Goal: Transaction & Acquisition: Purchase product/service

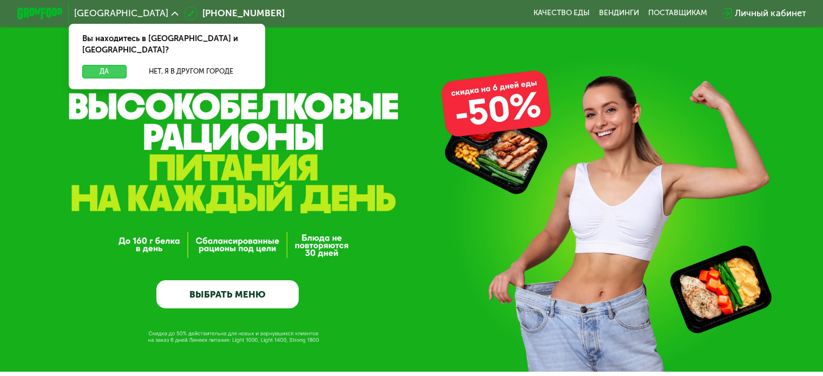
click at [96, 65] on button "Да" at bounding box center [104, 72] width 44 height 14
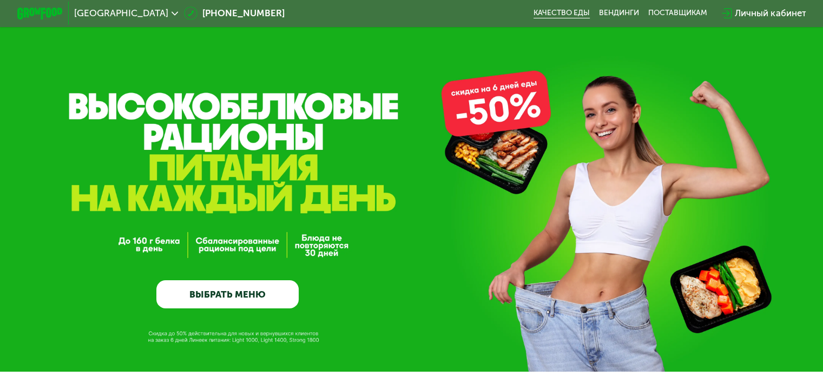
click at [563, 10] on link "Качество еды" at bounding box center [561, 13] width 56 height 9
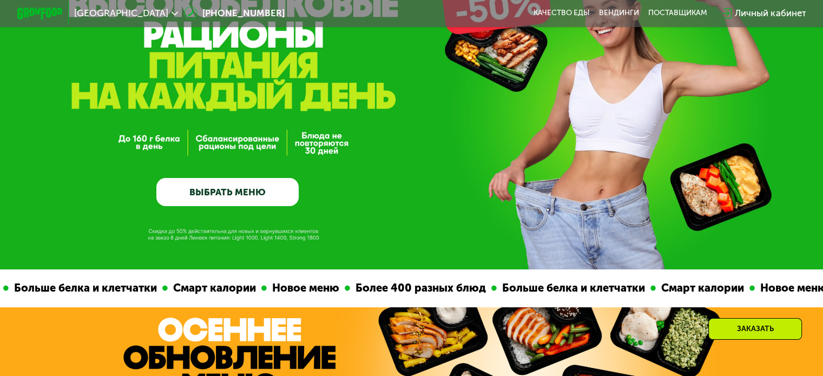
scroll to position [162, 0]
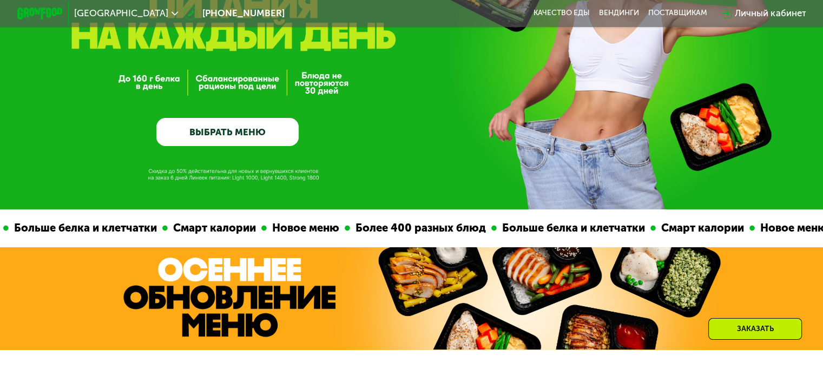
click at [190, 121] on link "ВЫБРАТЬ МЕНЮ" at bounding box center [227, 132] width 142 height 29
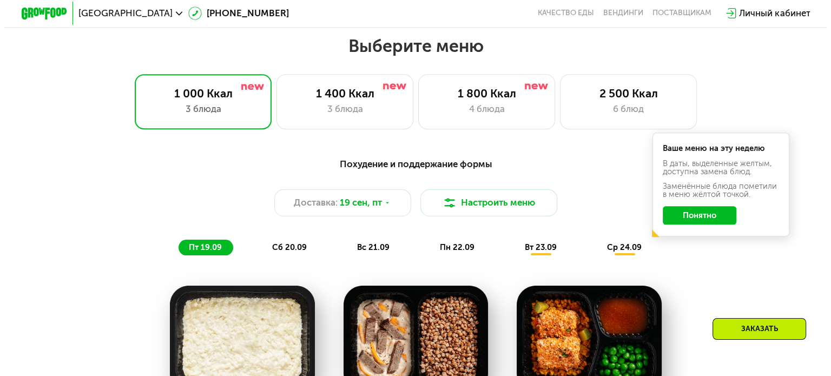
scroll to position [703, 0]
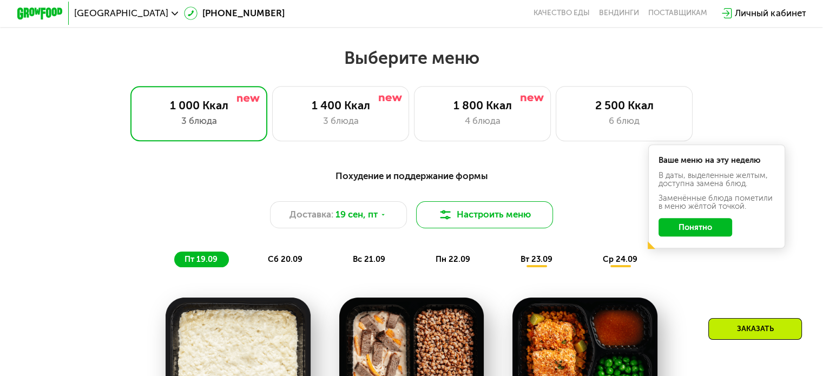
click at [471, 224] on button "Настроить меню" at bounding box center [484, 215] width 137 height 28
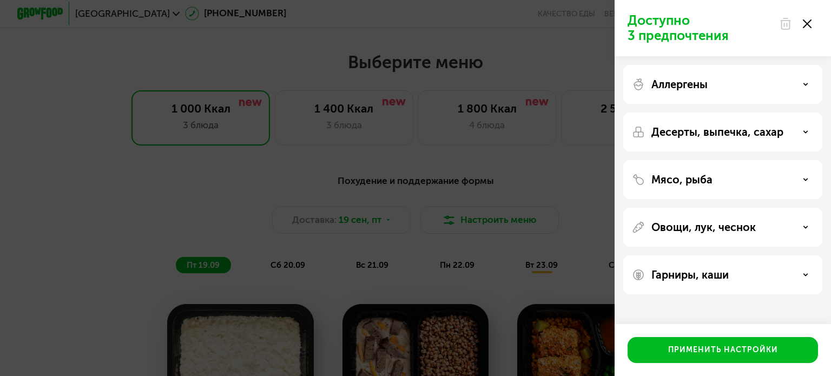
click at [803, 73] on div "Аллергены" at bounding box center [722, 84] width 199 height 39
click at [803, 82] on div "Аллергены" at bounding box center [723, 84] width 182 height 13
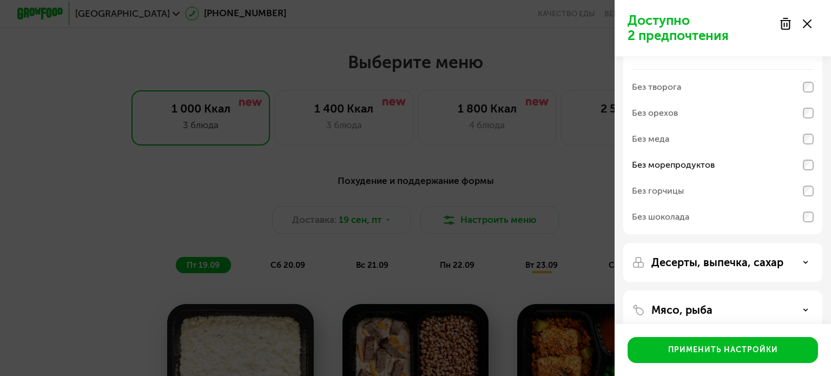
scroll to position [54, 0]
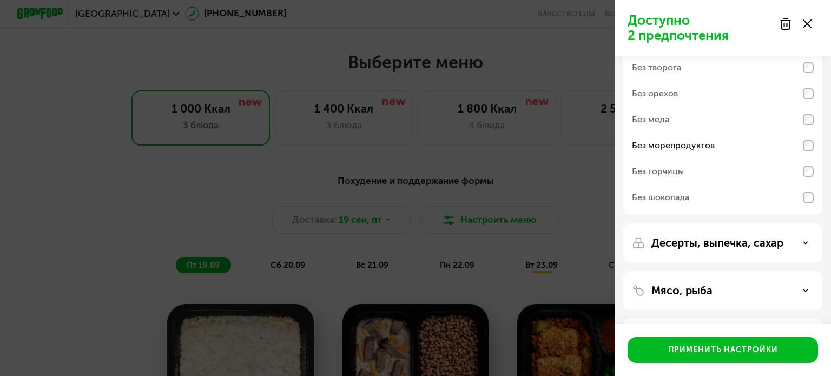
click at [814, 284] on div "Мясо, рыба" at bounding box center [722, 290] width 199 height 39
click at [805, 288] on icon at bounding box center [805, 290] width 5 height 5
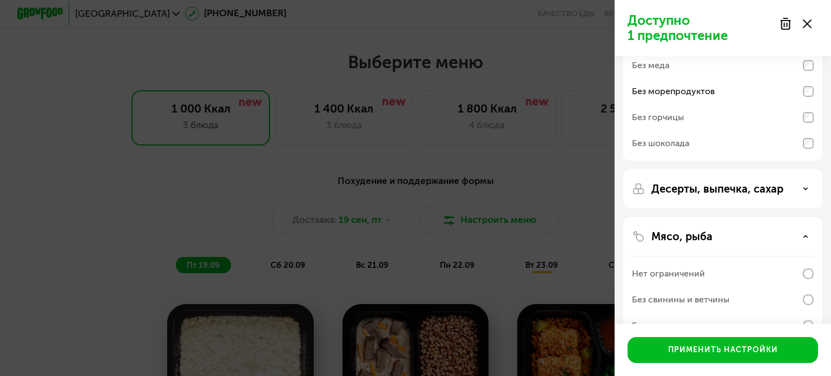
scroll to position [108, 0]
click at [804, 187] on icon at bounding box center [805, 188] width 5 height 5
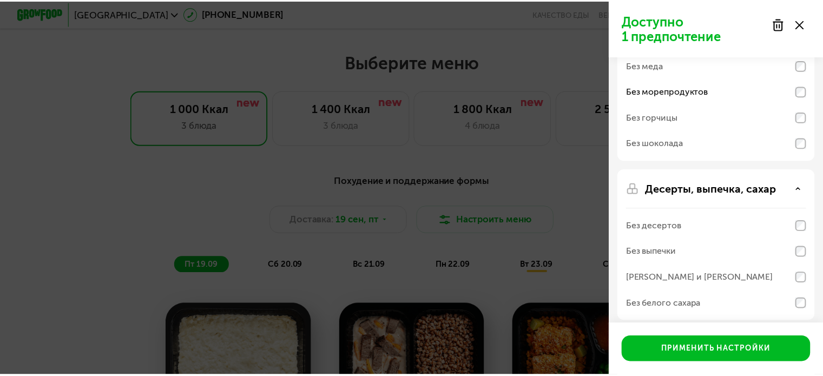
scroll to position [162, 0]
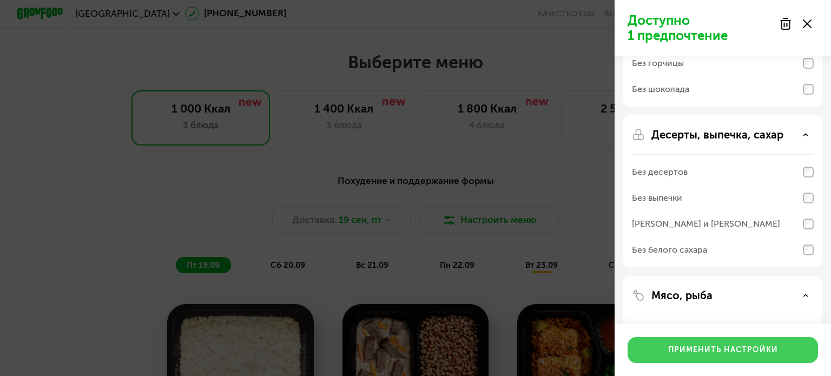
click at [692, 346] on div "Применить настройки" at bounding box center [723, 350] width 110 height 11
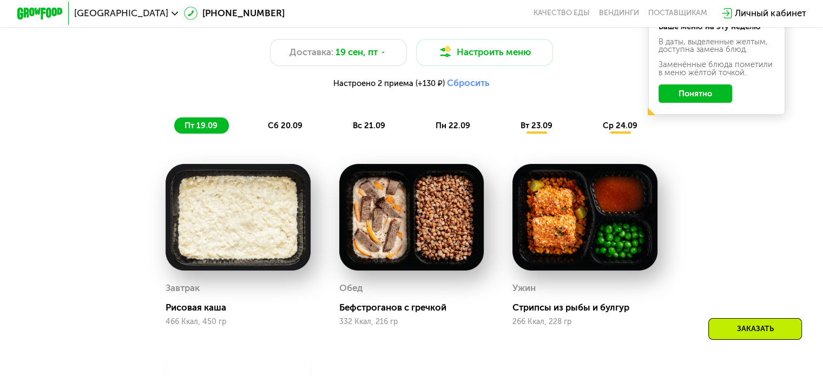
scroll to position [811, 0]
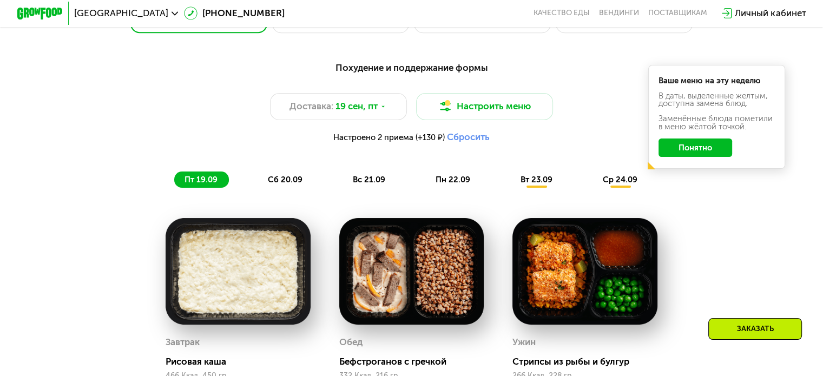
click at [287, 184] on span "сб 20.09" at bounding box center [285, 180] width 35 height 10
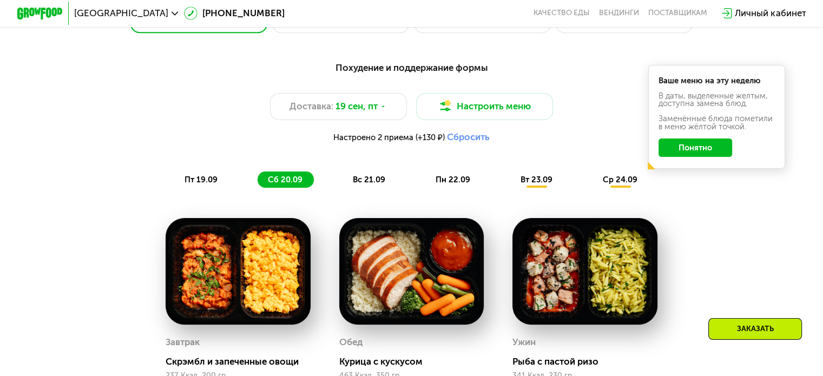
click at [606, 96] on div "Похудение и поддержание формы Доставка: [DATE] Настроить меню Настроено 2 прием…" at bounding box center [411, 124] width 677 height 127
click at [714, 153] on button "Понятно" at bounding box center [695, 147] width 74 height 18
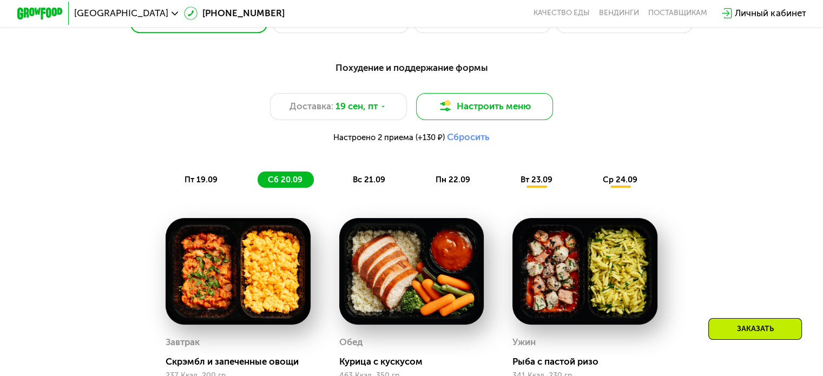
click at [479, 110] on button "Настроить меню" at bounding box center [484, 107] width 137 height 28
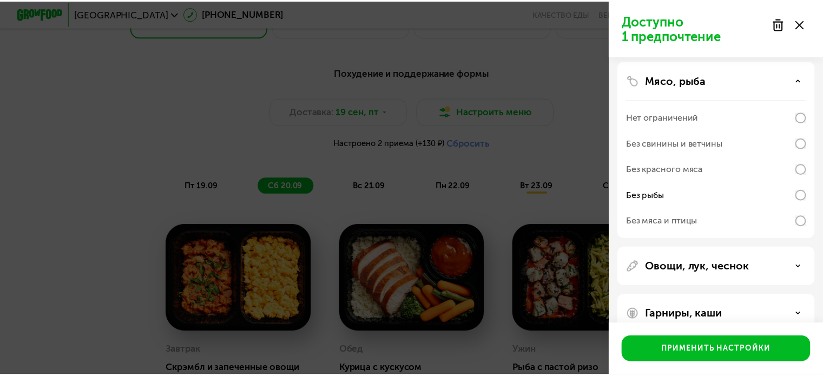
scroll to position [270, 0]
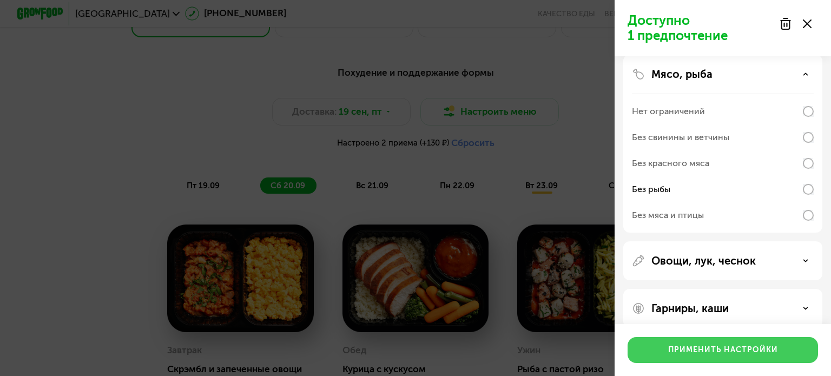
click at [730, 351] on div "Применить настройки" at bounding box center [723, 350] width 110 height 11
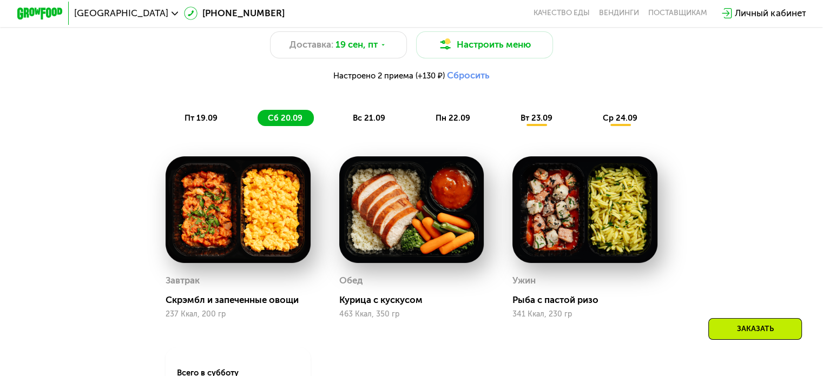
scroll to position [757, 0]
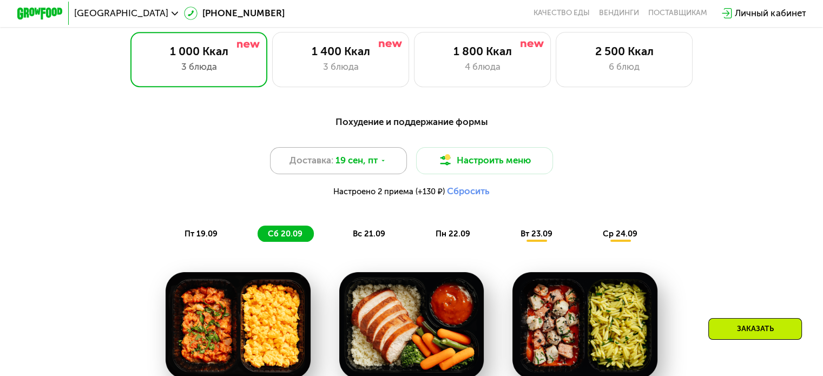
click at [381, 163] on icon at bounding box center [383, 160] width 7 height 7
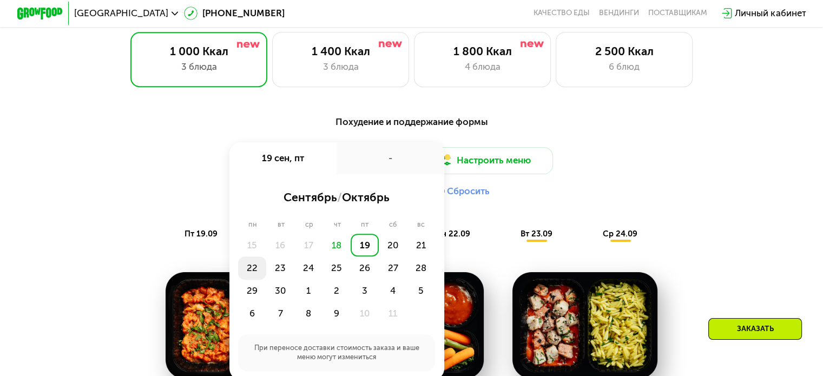
click at [250, 271] on div "22" at bounding box center [252, 267] width 28 height 23
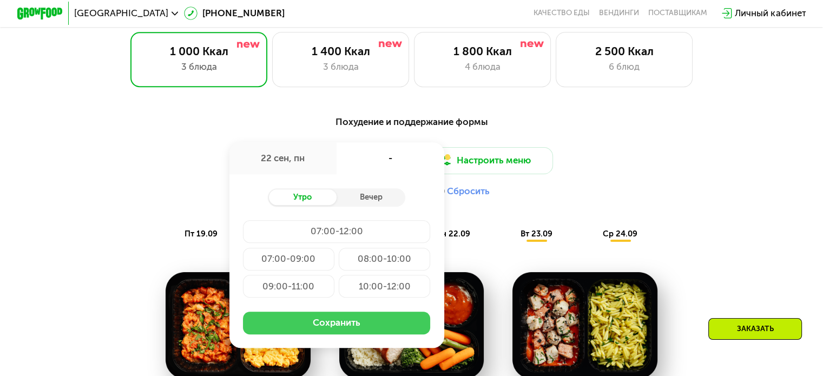
click at [333, 330] on button "Сохранить" at bounding box center [336, 323] width 187 height 23
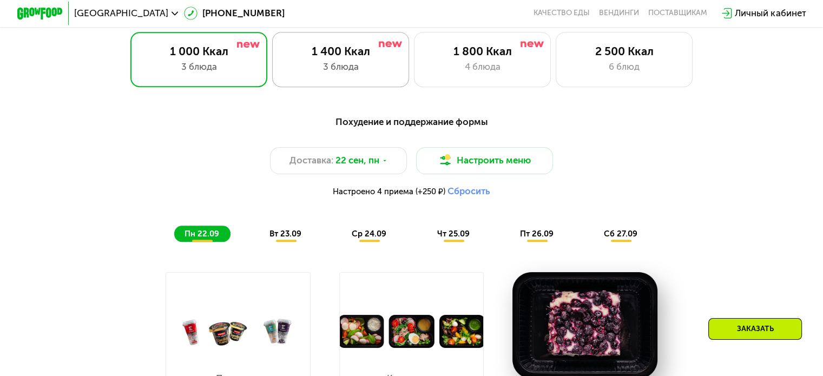
click at [345, 64] on div "3 блюда" at bounding box center [340, 67] width 113 height 14
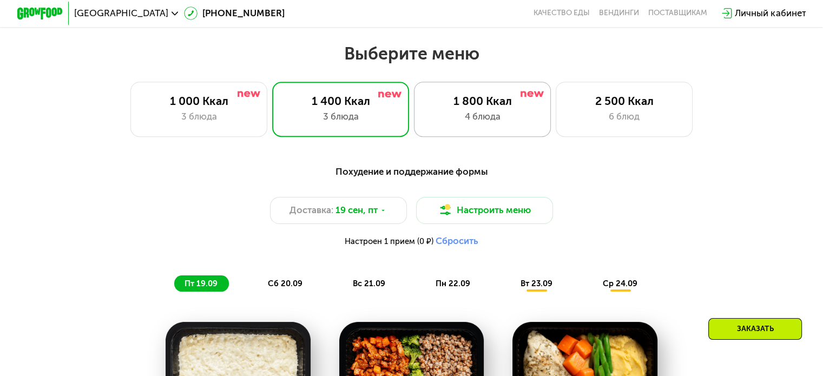
scroll to position [649, 0]
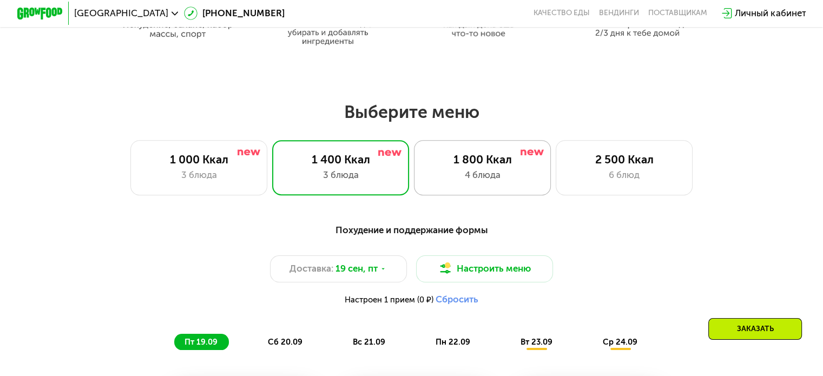
click at [471, 177] on div "4 блюда" at bounding box center [482, 175] width 113 height 14
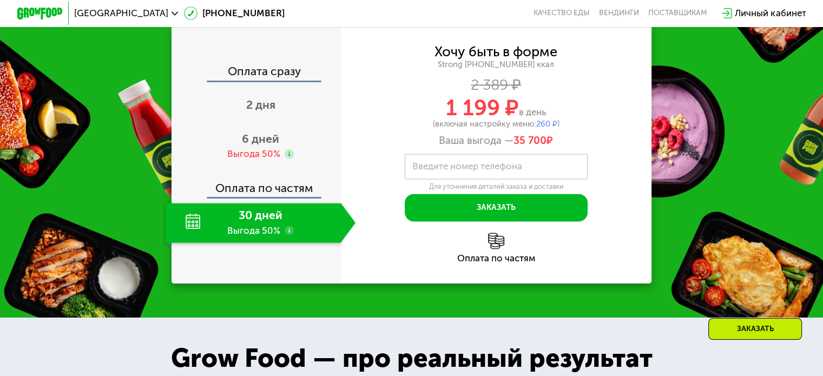
scroll to position [1408, 0]
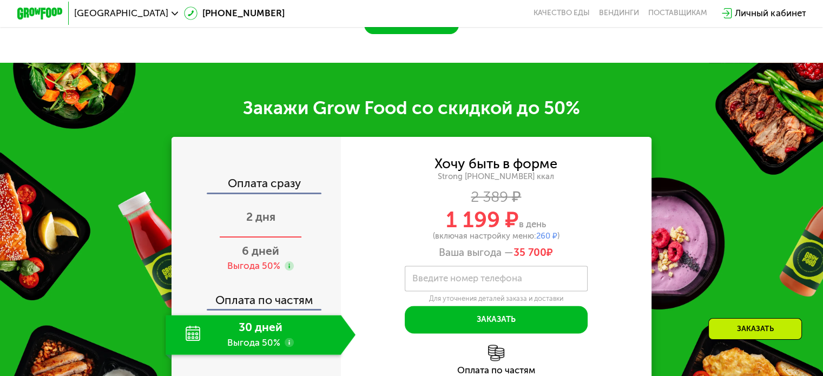
click at [263, 218] on span "2 дня" at bounding box center [260, 217] width 29 height 14
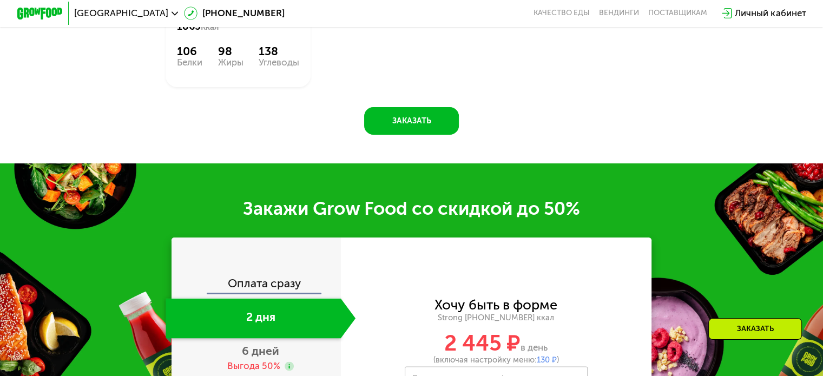
scroll to position [1546, 0]
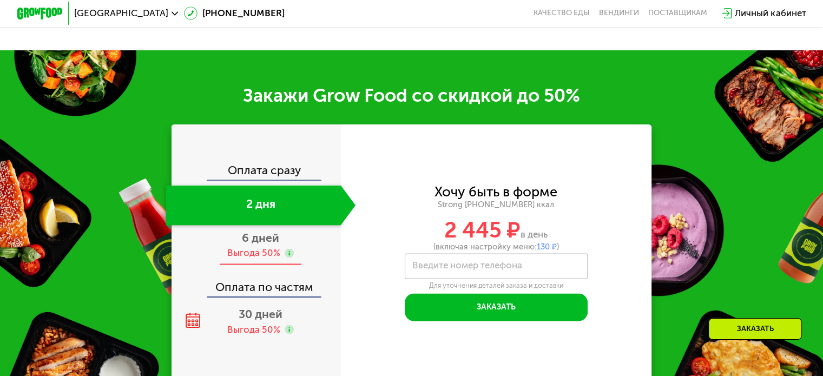
click at [261, 245] on span "6 дней" at bounding box center [260, 238] width 37 height 14
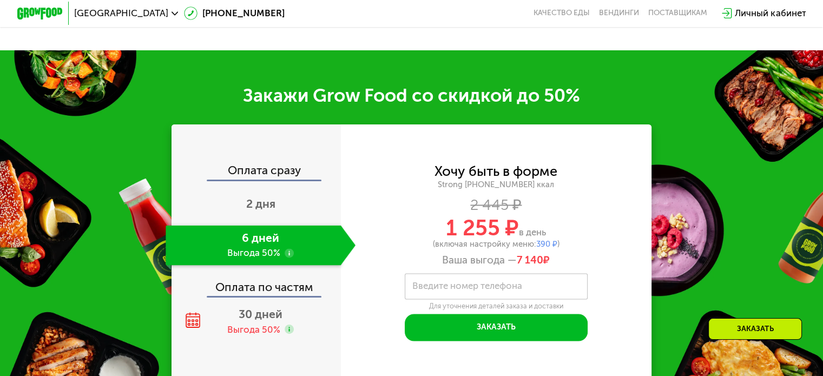
scroll to position [1600, 0]
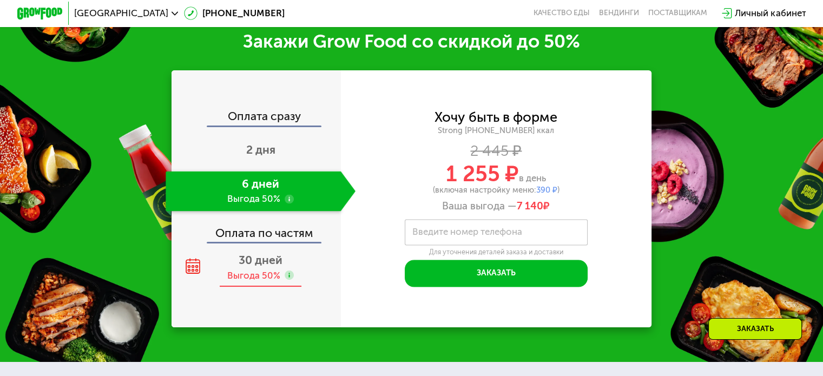
click at [247, 267] on span "30 дней" at bounding box center [261, 260] width 44 height 14
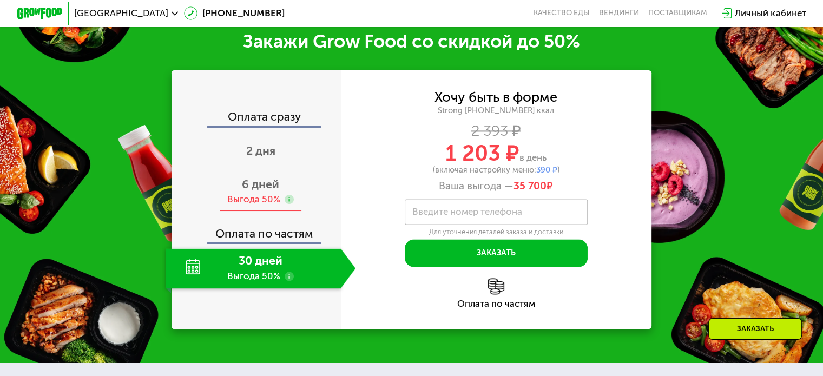
click at [244, 206] on div "Выгода 50%" at bounding box center [253, 199] width 53 height 12
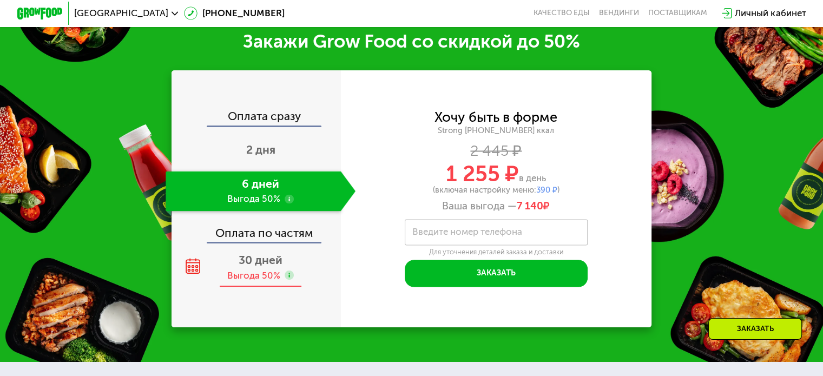
click at [255, 267] on span "30 дней" at bounding box center [261, 260] width 44 height 14
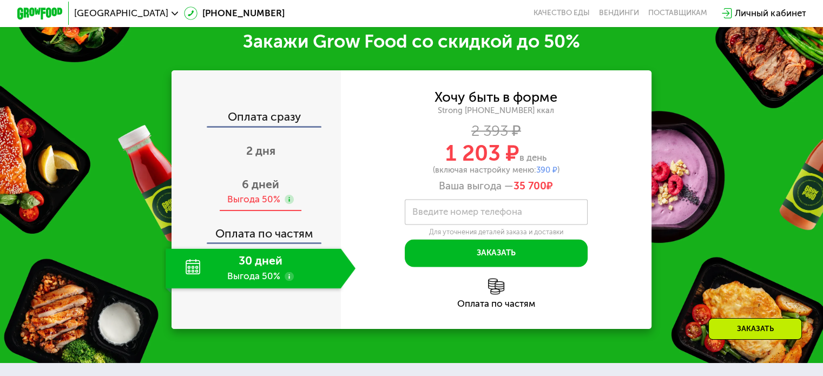
click at [254, 206] on div "Выгода 50%" at bounding box center [253, 199] width 53 height 12
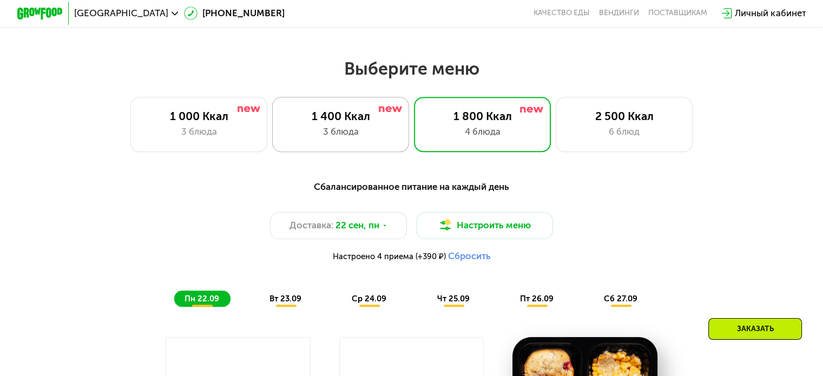
scroll to position [572, 0]
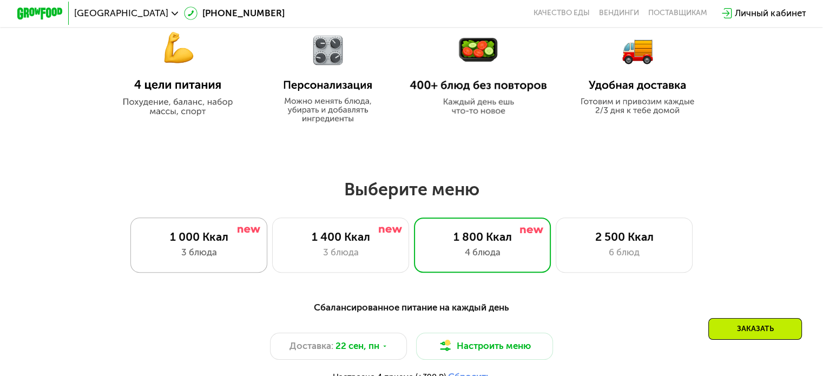
click at [216, 256] on div "3 блюда" at bounding box center [198, 253] width 113 height 14
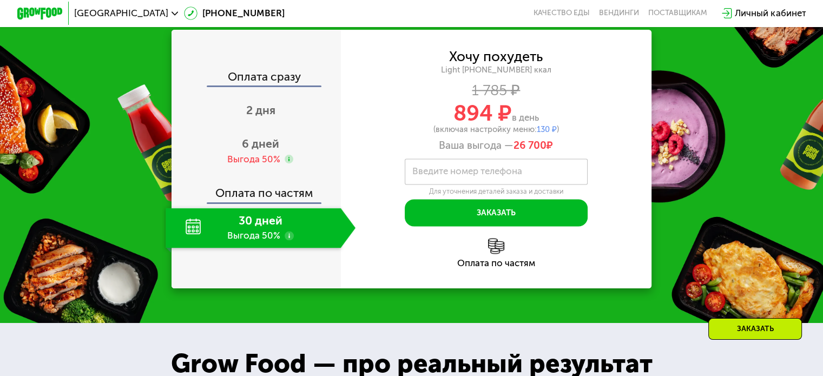
scroll to position [1437, 0]
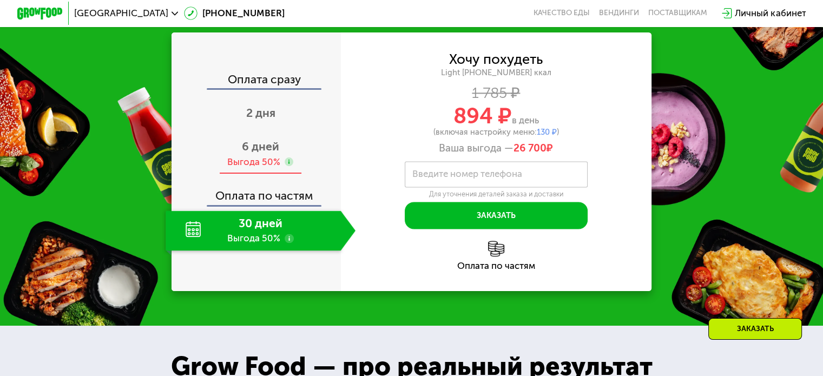
click at [255, 166] on div "6 дней Выгода 50%" at bounding box center [261, 154] width 190 height 40
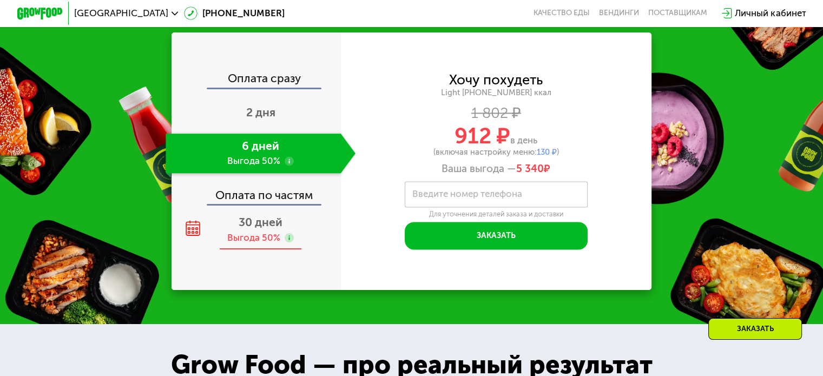
click at [254, 244] on div "Выгода 50%" at bounding box center [253, 238] width 53 height 12
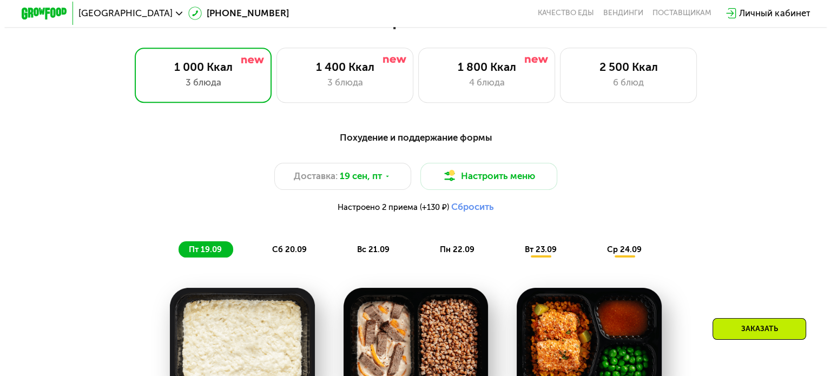
scroll to position [788, 0]
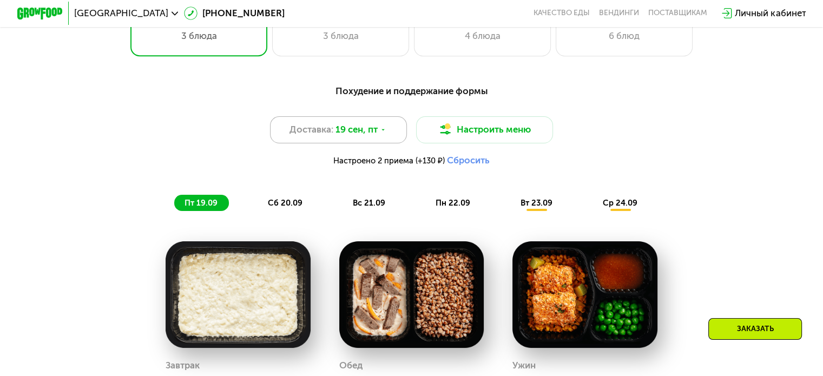
click at [376, 135] on span "19 сен, пт" at bounding box center [356, 130] width 42 height 14
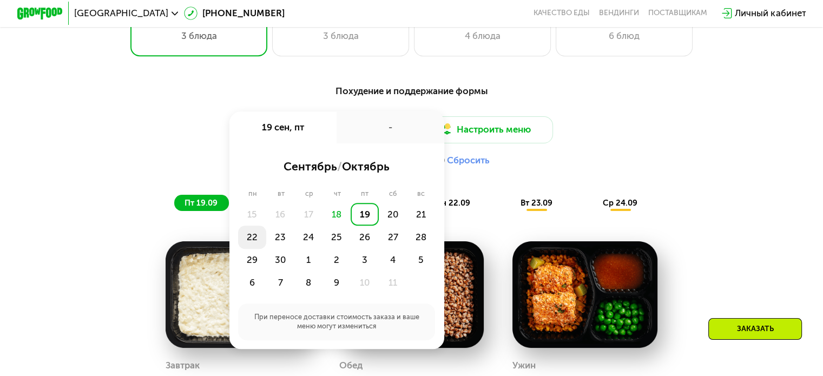
click at [249, 241] on div "22" at bounding box center [252, 237] width 28 height 23
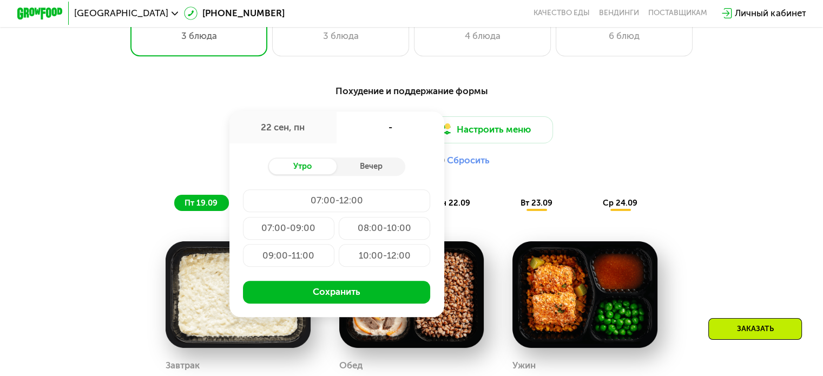
click at [332, 207] on div "07:00-12:00" at bounding box center [336, 200] width 187 height 23
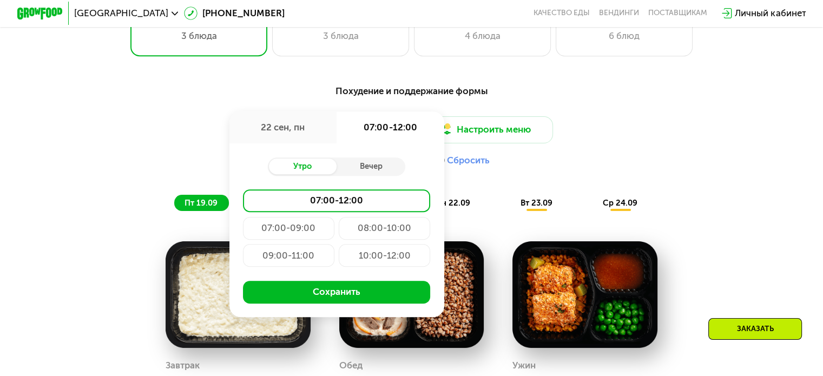
click at [376, 235] on div "08:00-10:00" at bounding box center [384, 228] width 91 height 23
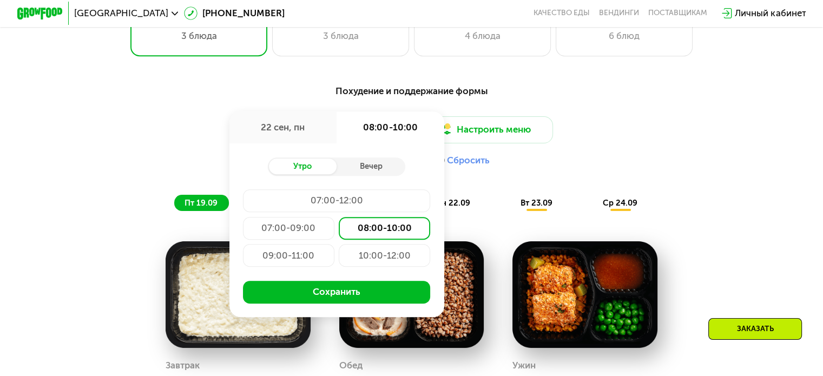
click at [334, 299] on button "Сохранить" at bounding box center [336, 292] width 187 height 23
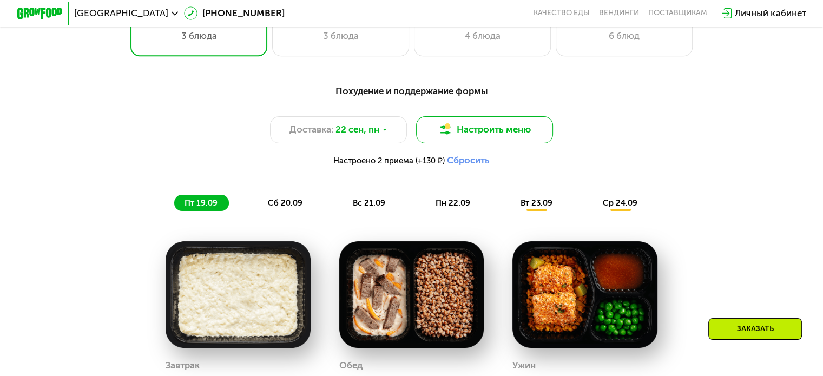
click at [484, 135] on button "Настроить меню" at bounding box center [484, 130] width 137 height 28
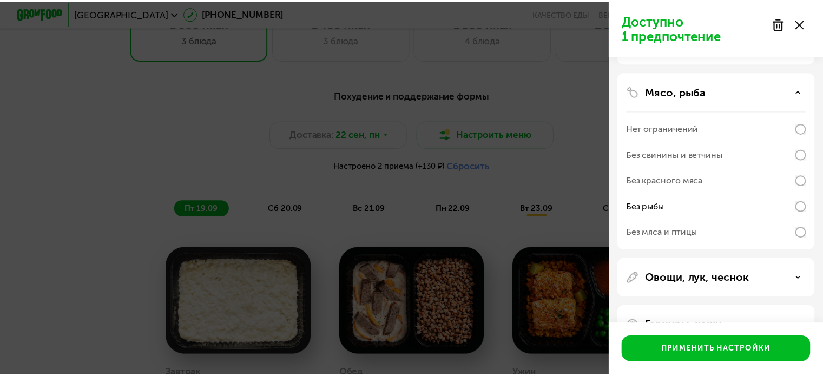
scroll to position [270, 0]
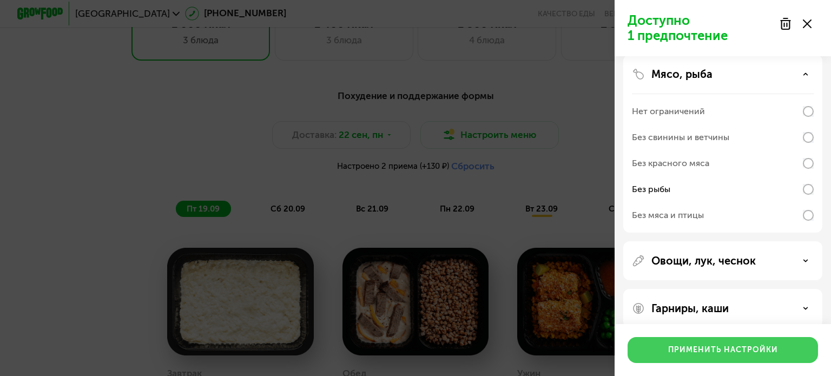
click at [705, 352] on div "Применить настройки" at bounding box center [723, 350] width 110 height 11
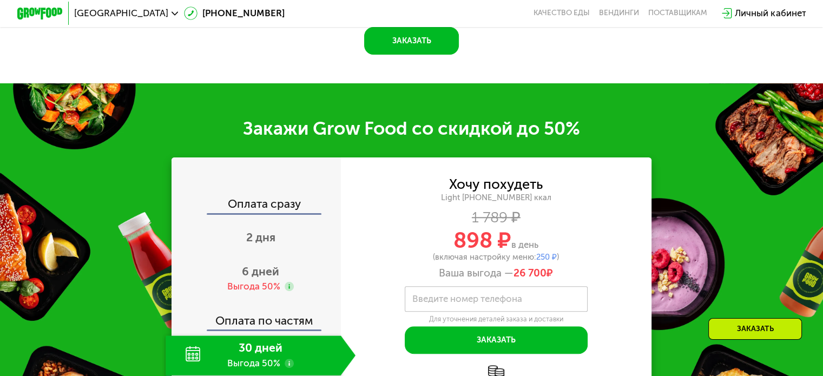
scroll to position [1113, 0]
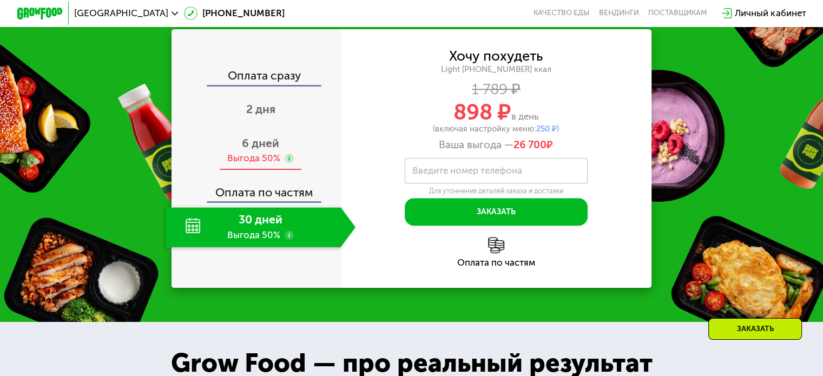
click at [262, 150] on span "6 дней" at bounding box center [260, 143] width 37 height 14
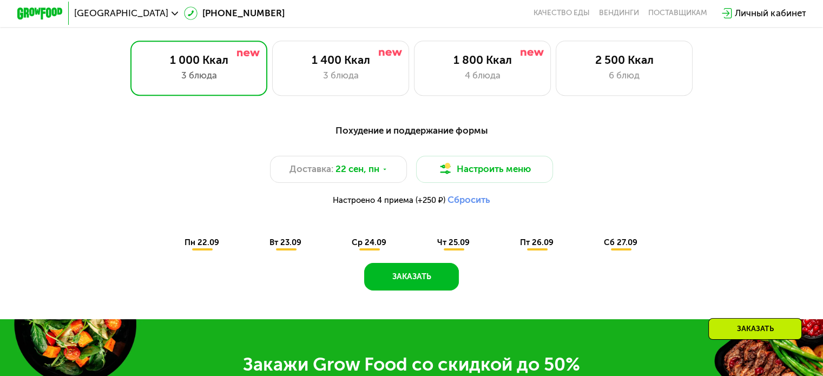
scroll to position [788, 0]
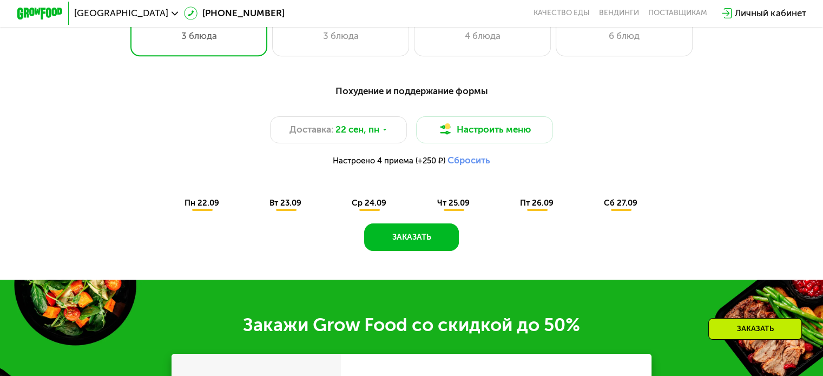
click at [201, 208] on span "пн 22.09" at bounding box center [201, 203] width 35 height 10
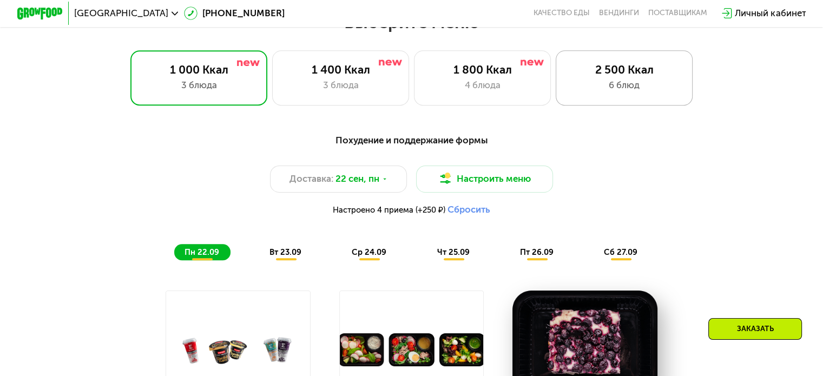
scroll to position [680, 0]
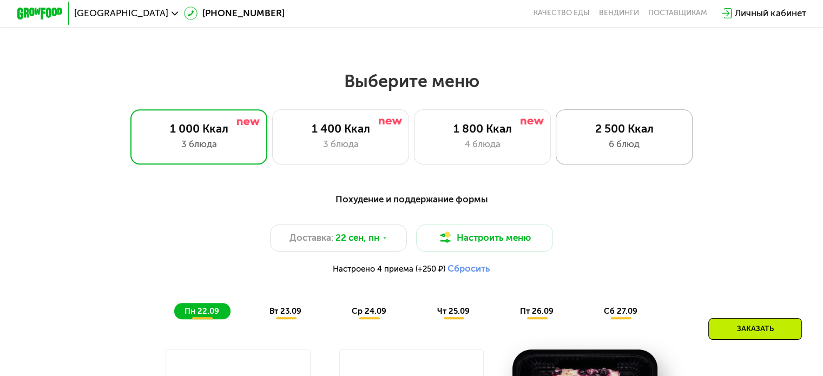
click at [613, 135] on div "2 500 Ккал" at bounding box center [623, 129] width 113 height 14
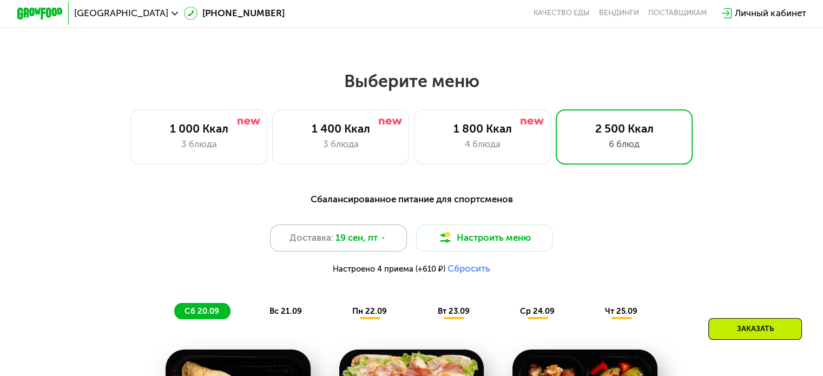
click at [383, 239] on use at bounding box center [383, 238] width 3 height 2
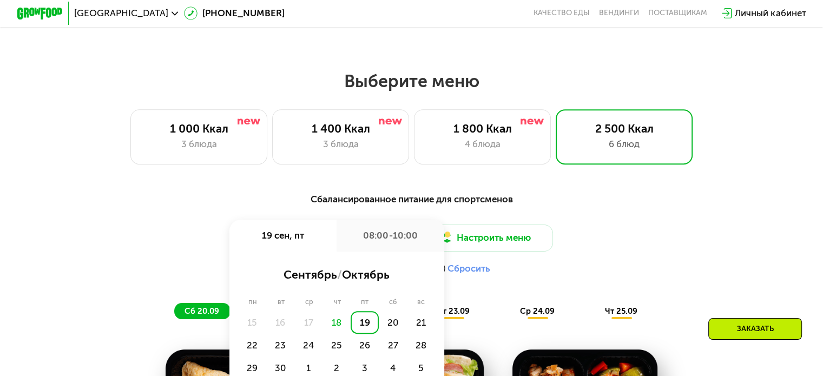
scroll to position [734, 0]
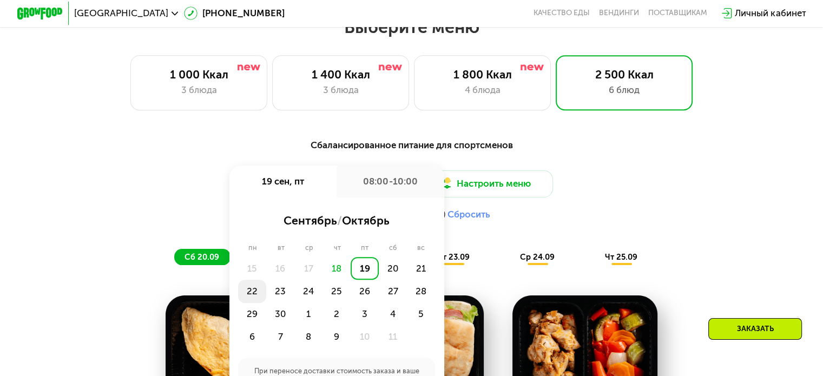
click at [249, 295] on div "22" at bounding box center [252, 291] width 28 height 23
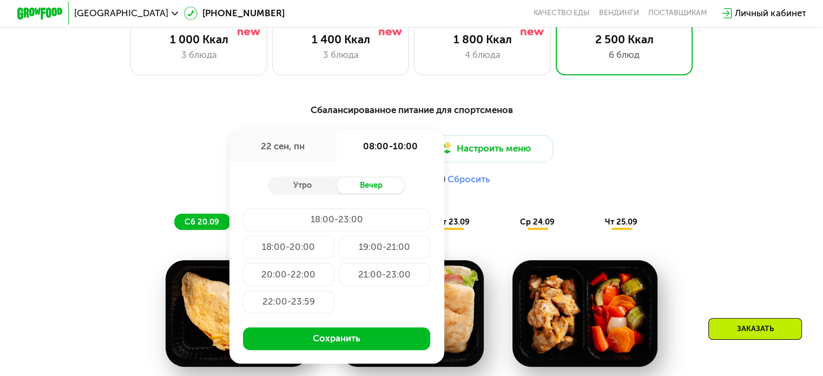
scroll to position [788, 0]
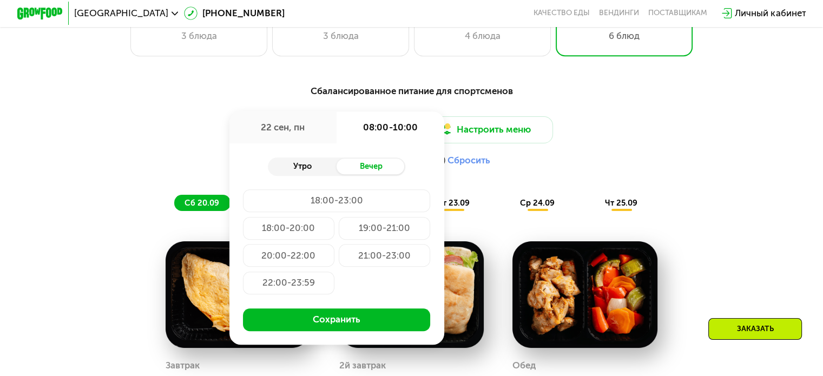
click at [307, 166] on div "Утро" at bounding box center [302, 167] width 69 height 16
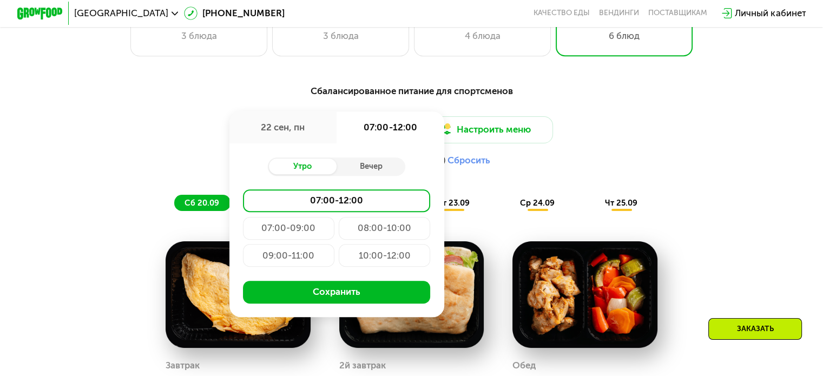
click at [384, 235] on div "08:00-10:00" at bounding box center [384, 228] width 91 height 23
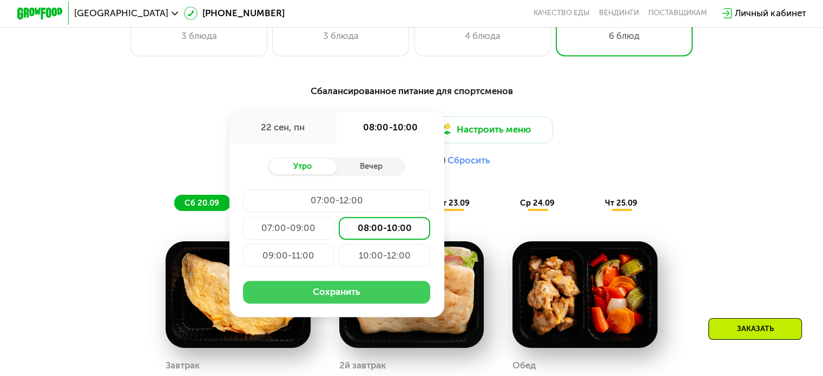
click at [305, 296] on button "Сохранить" at bounding box center [336, 292] width 187 height 23
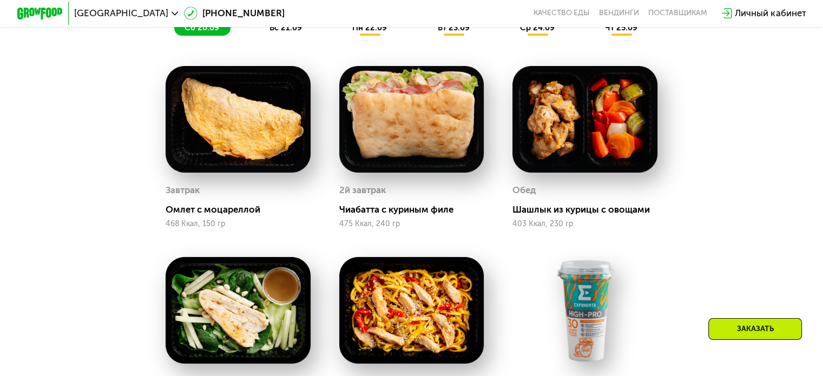
scroll to position [842, 0]
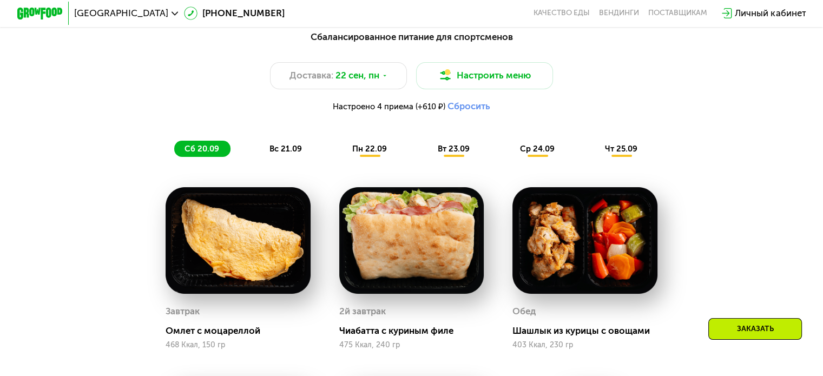
click at [364, 151] on span "пн 22.09" at bounding box center [369, 149] width 35 height 10
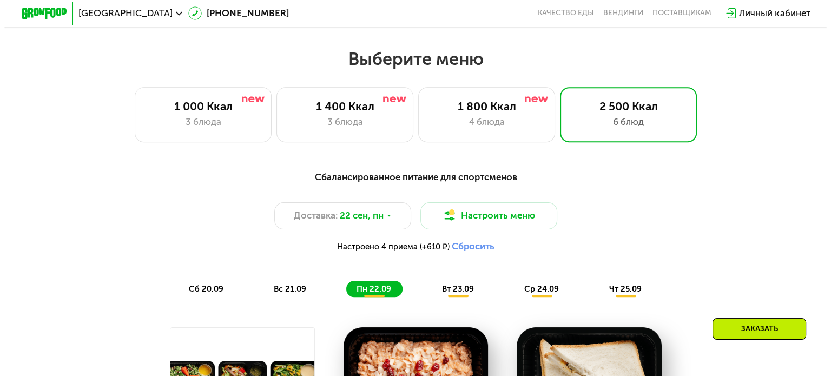
scroll to position [734, 0]
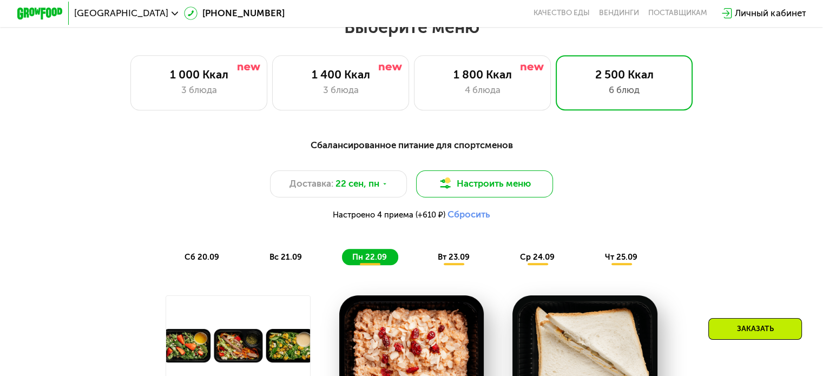
click at [483, 188] on button "Настроить меню" at bounding box center [484, 184] width 137 height 28
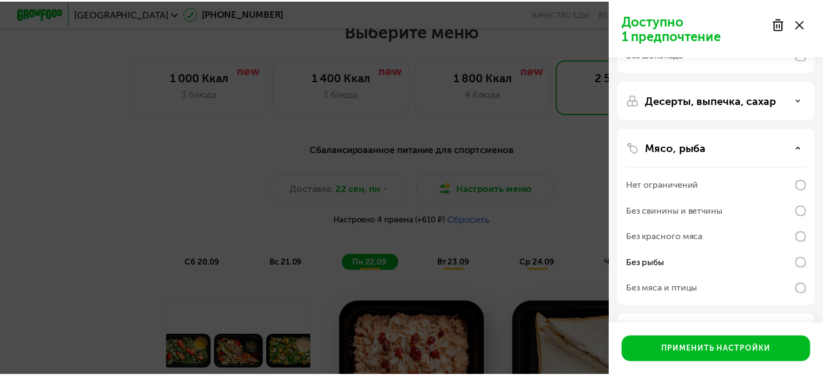
scroll to position [285, 0]
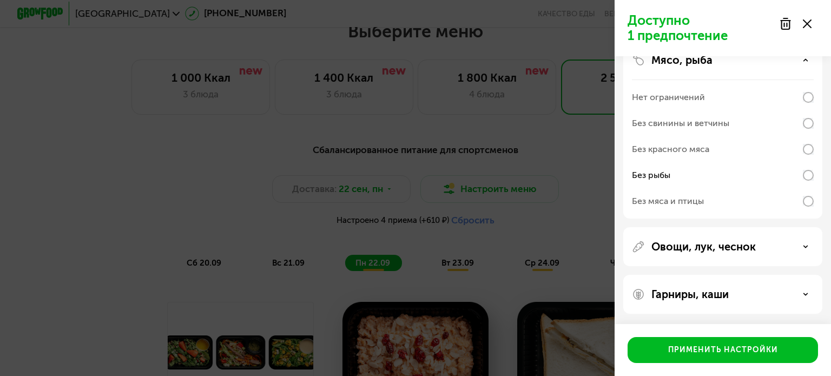
click at [147, 209] on div "Доступно 1 предпочтение Аллергены Без творога Без орехов Без меда Без морепроду…" at bounding box center [415, 188] width 831 height 376
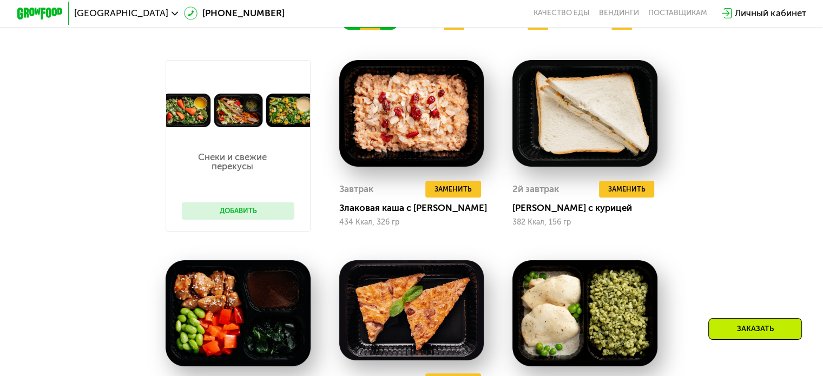
scroll to position [950, 0]
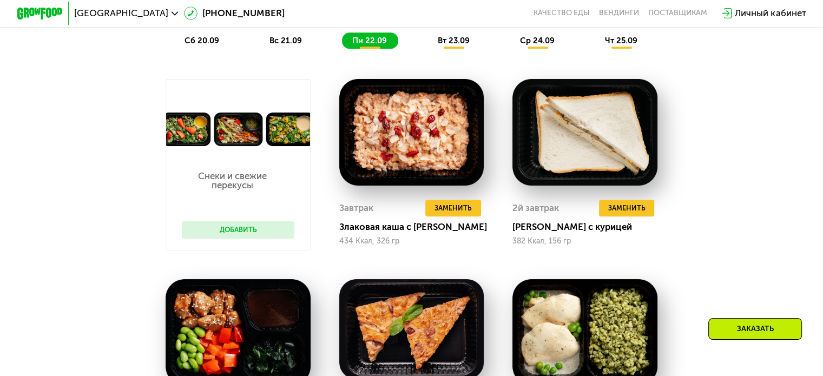
click at [454, 45] on span "вт 23.09" at bounding box center [453, 41] width 32 height 10
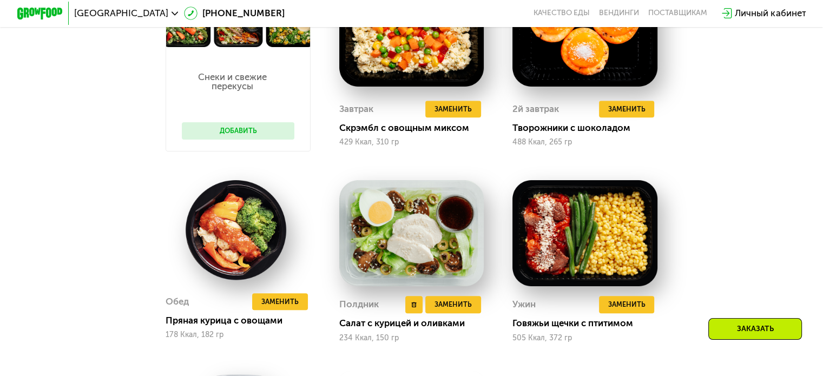
scroll to position [1113, 0]
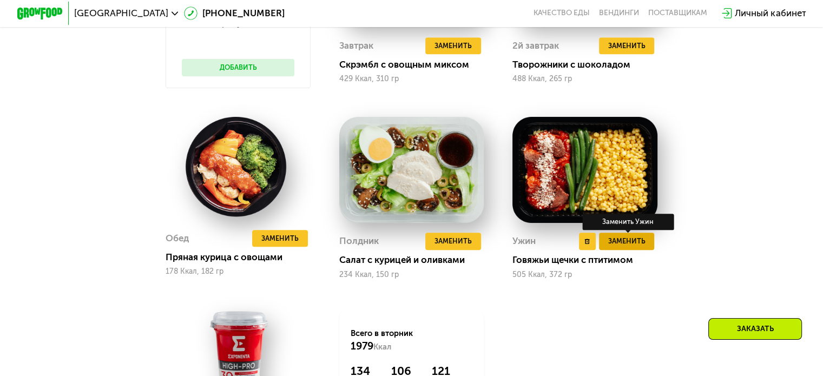
click at [626, 247] on span "Заменить" at bounding box center [626, 240] width 37 height 11
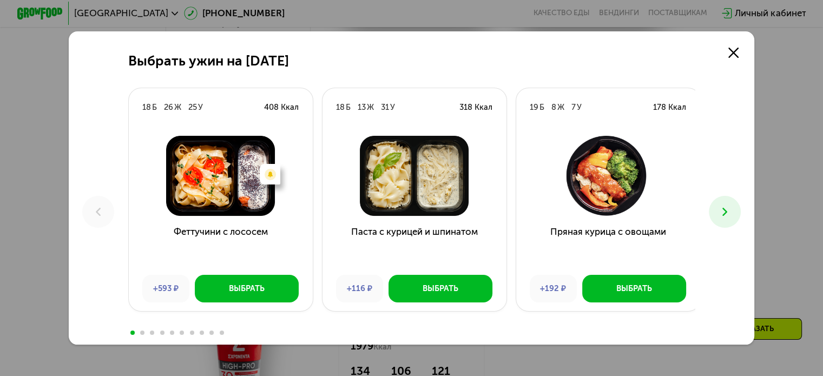
click at [730, 216] on icon at bounding box center [725, 212] width 14 height 14
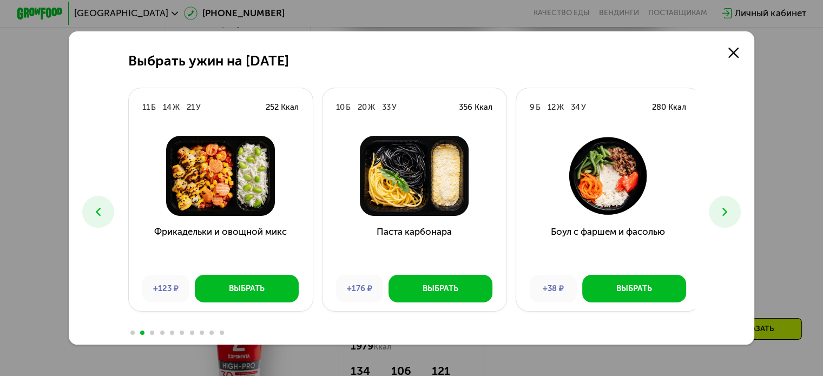
click at [727, 213] on use at bounding box center [724, 212] width 5 height 8
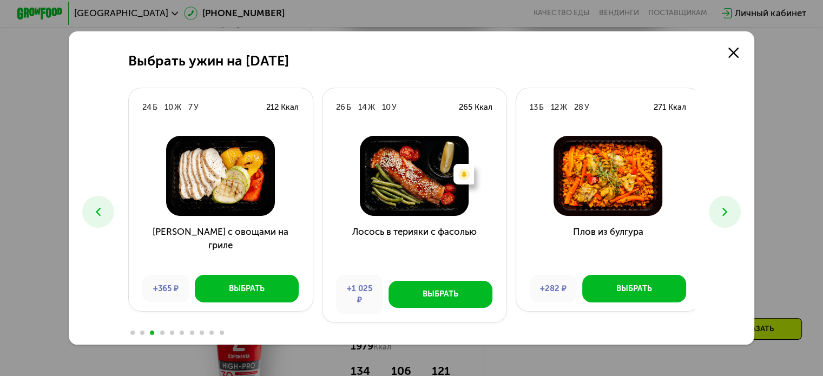
click at [727, 213] on use at bounding box center [724, 212] width 5 height 8
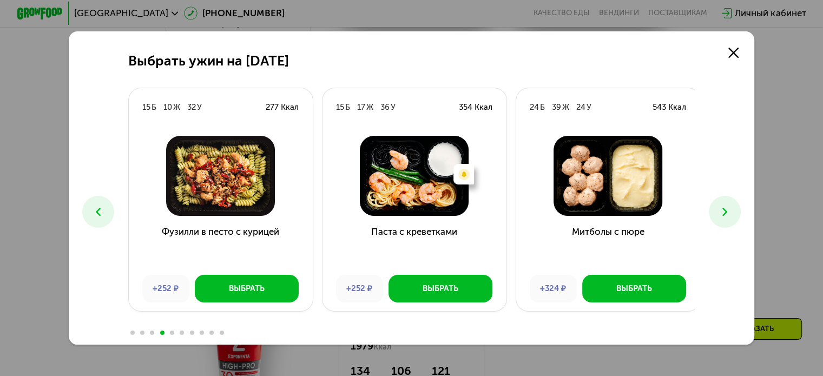
click at [727, 213] on use at bounding box center [724, 212] width 5 height 8
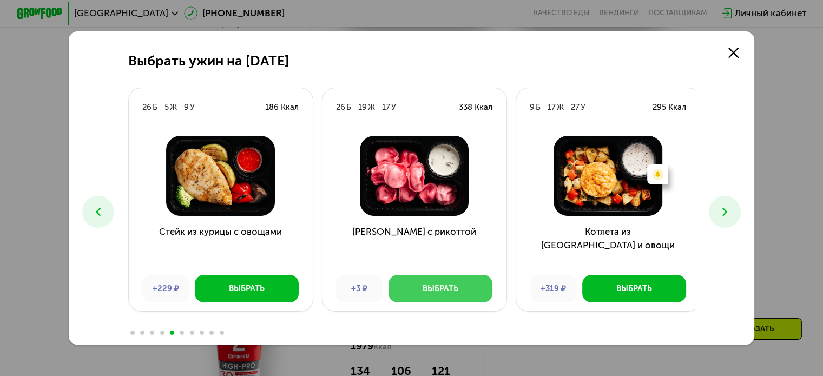
click at [432, 283] on div "Выбрать" at bounding box center [440, 288] width 36 height 11
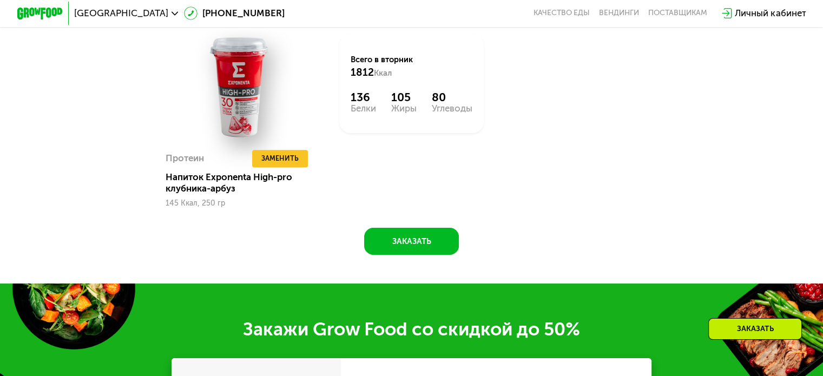
scroll to position [1491, 0]
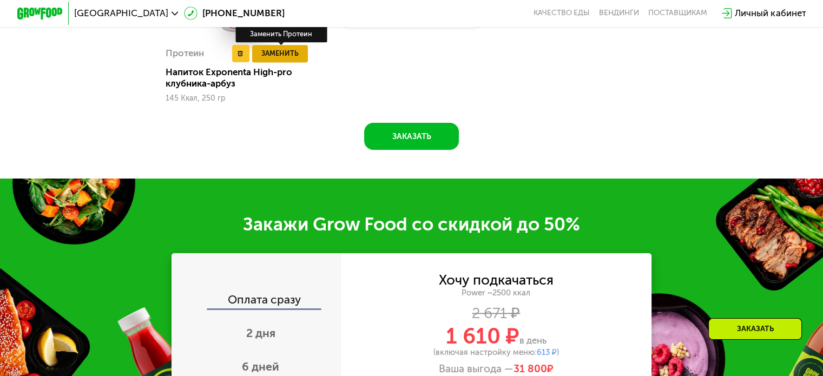
click at [275, 59] on span "Заменить" at bounding box center [279, 53] width 37 height 11
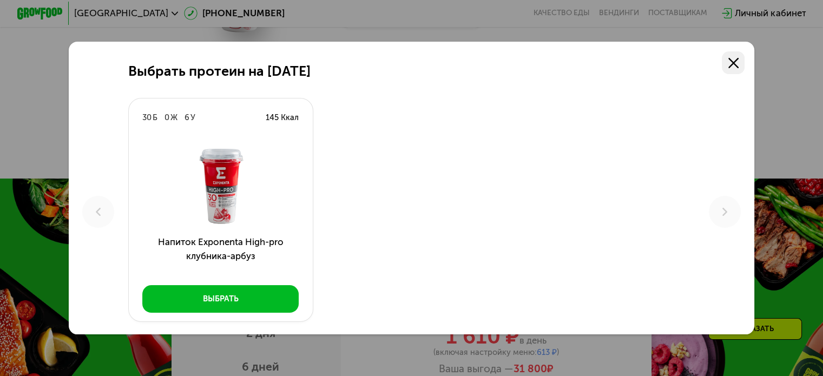
click at [738, 58] on use at bounding box center [733, 63] width 10 height 10
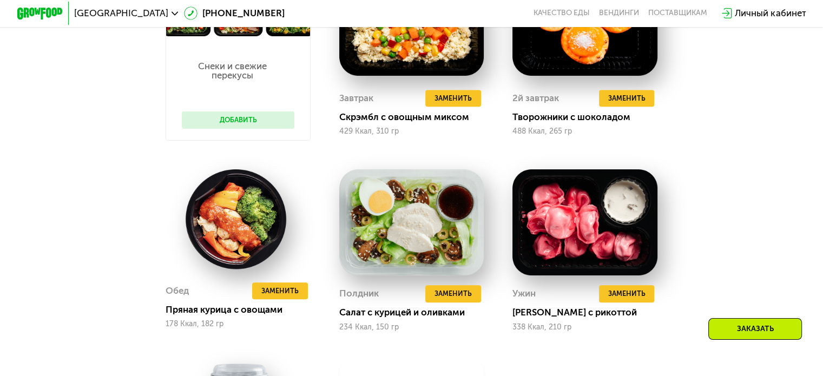
scroll to position [1005, 0]
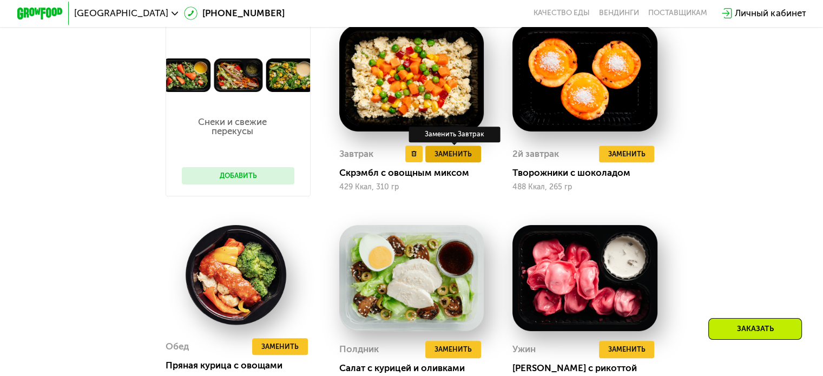
click at [453, 160] on span "Заменить" at bounding box center [452, 153] width 37 height 11
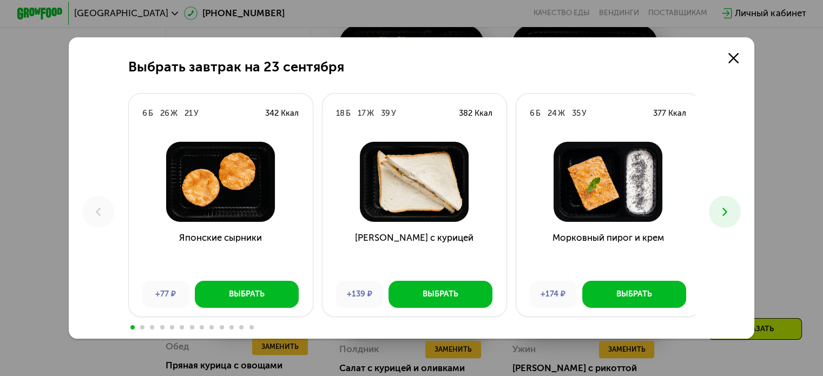
click at [727, 208] on icon at bounding box center [725, 212] width 14 height 14
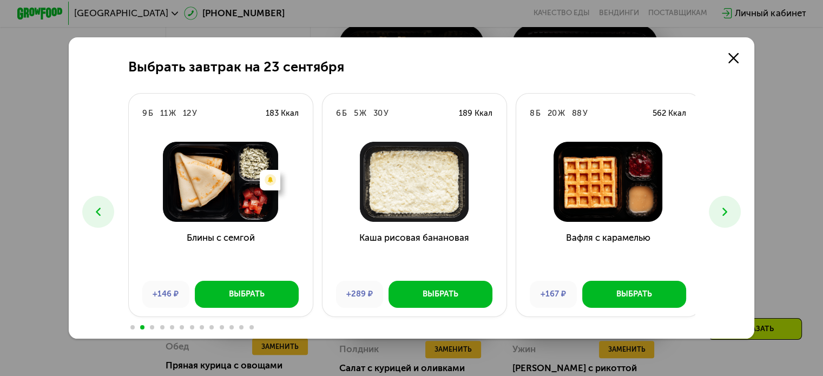
click at [727, 208] on icon at bounding box center [725, 212] width 14 height 14
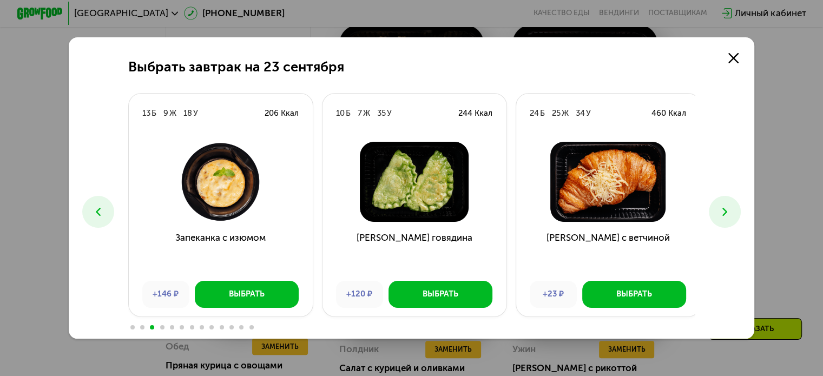
click at [722, 216] on icon at bounding box center [725, 212] width 14 height 14
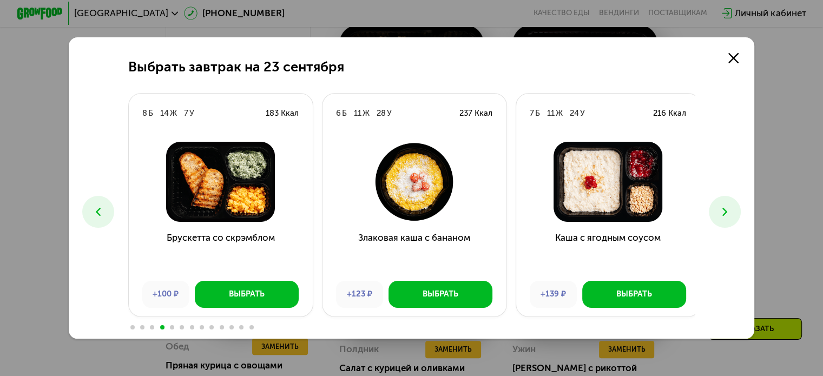
click at [722, 216] on icon at bounding box center [725, 212] width 14 height 14
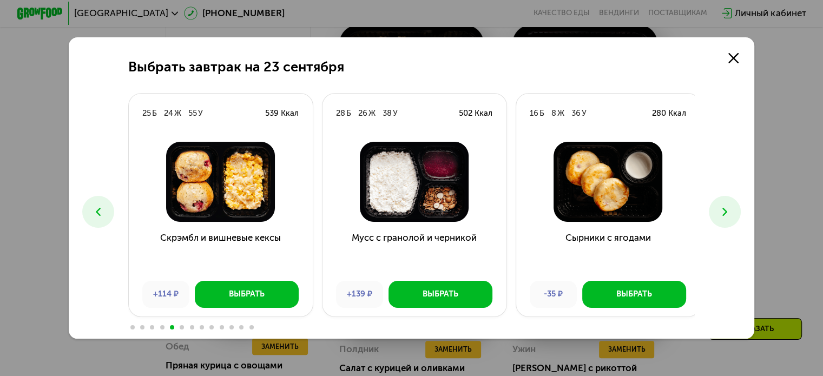
click at [727, 211] on icon at bounding box center [725, 212] width 14 height 14
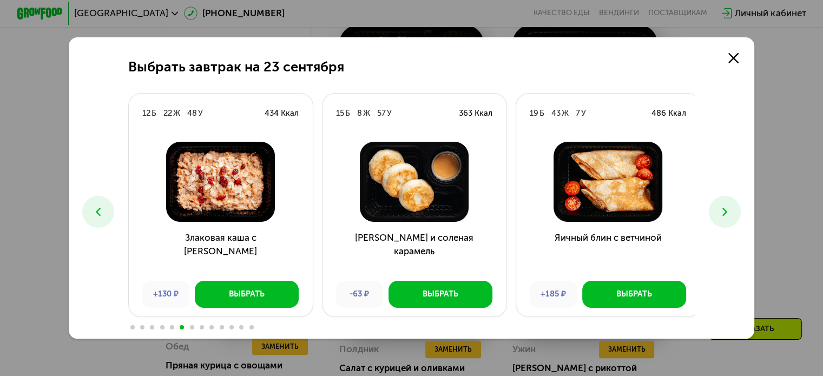
click at [724, 212] on icon at bounding box center [725, 212] width 14 height 14
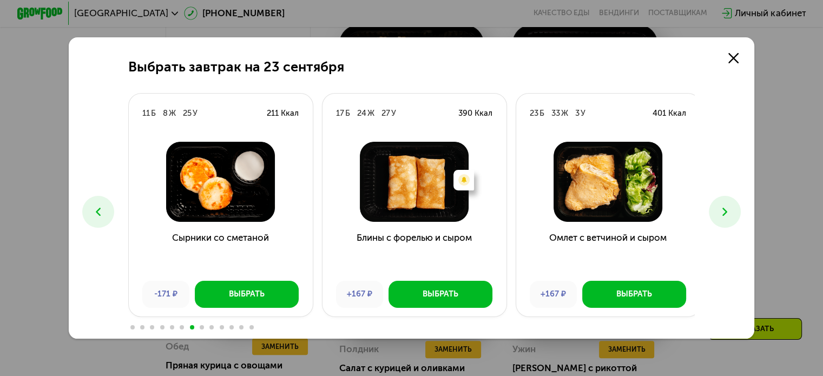
click at [725, 210] on icon at bounding box center [725, 212] width 14 height 14
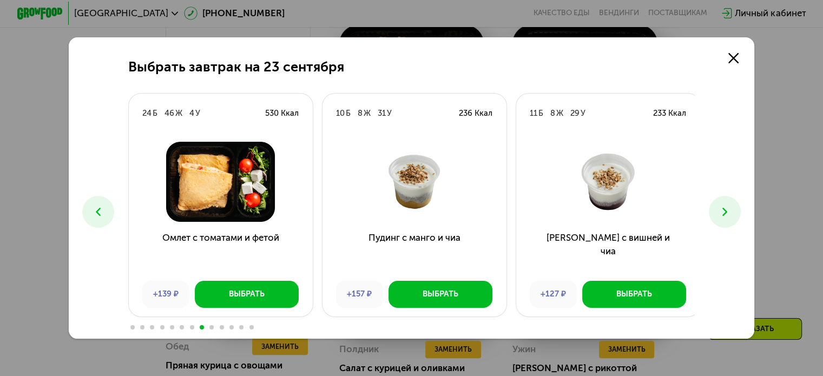
click at [725, 210] on icon at bounding box center [725, 212] width 14 height 14
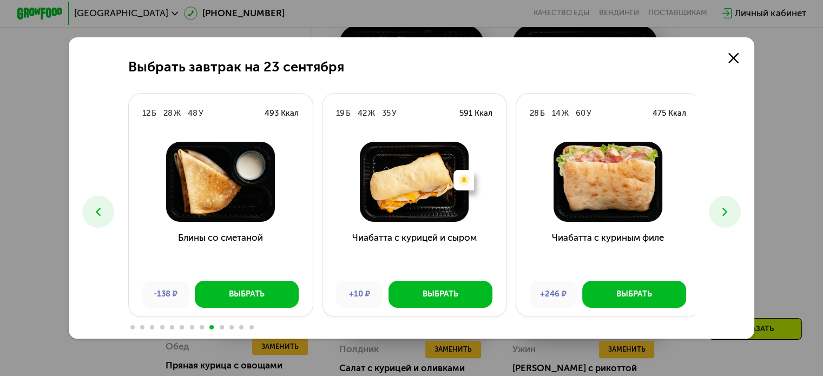
click at [731, 212] on icon at bounding box center [725, 212] width 14 height 14
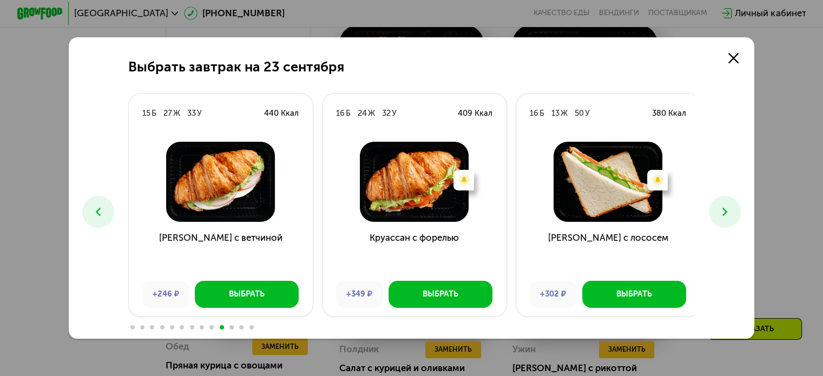
click at [97, 222] on button at bounding box center [98, 212] width 32 height 32
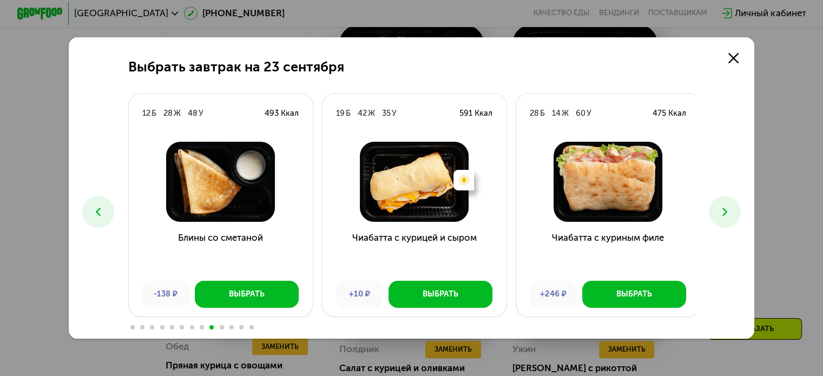
click at [735, 216] on button at bounding box center [725, 212] width 32 height 32
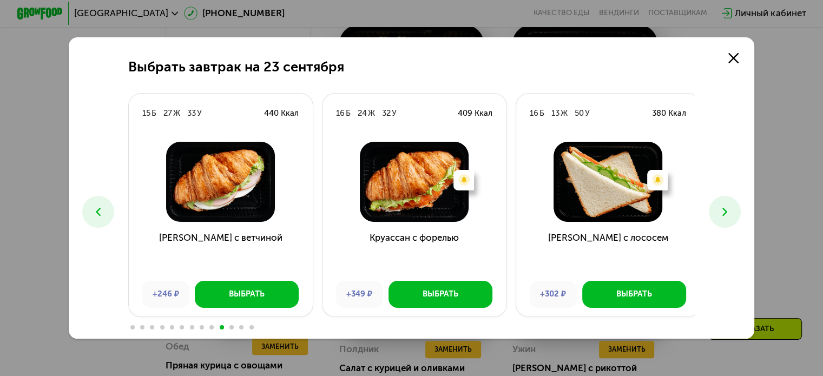
click at [731, 216] on icon at bounding box center [725, 212] width 14 height 14
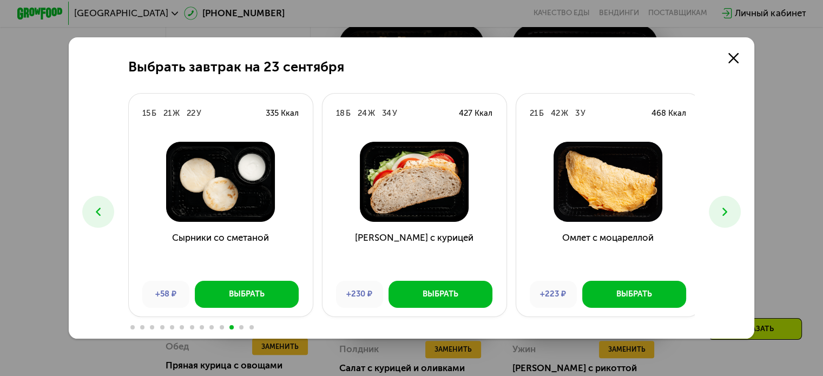
click at [731, 216] on icon at bounding box center [725, 212] width 14 height 14
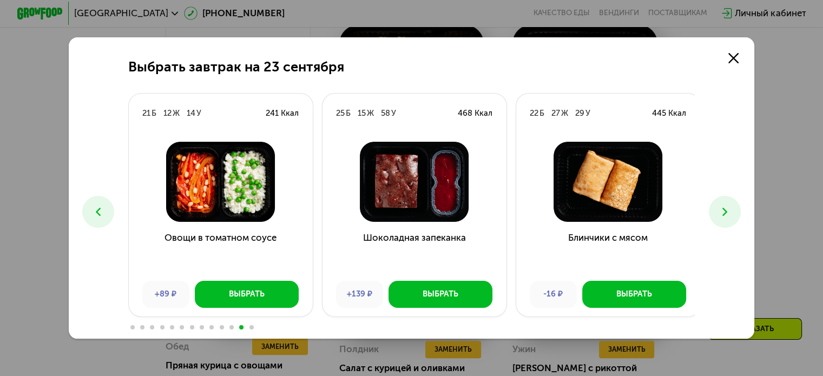
click at [731, 216] on icon at bounding box center [725, 212] width 14 height 14
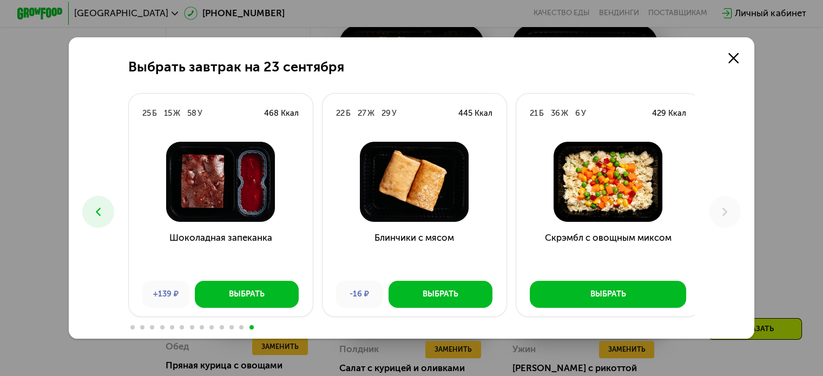
click at [94, 207] on icon at bounding box center [98, 212] width 14 height 14
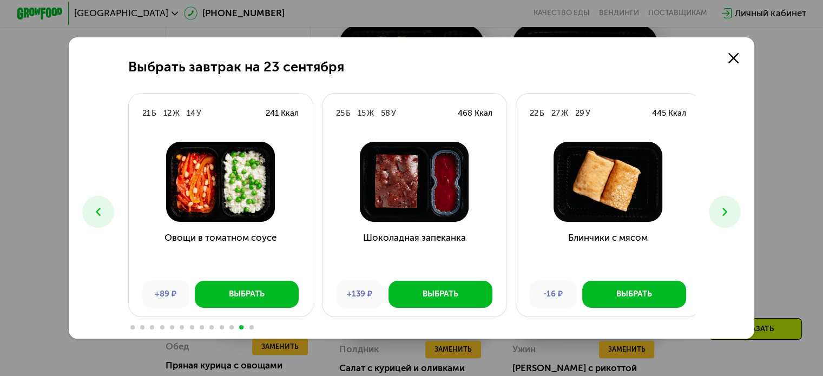
click at [94, 207] on icon at bounding box center [98, 212] width 14 height 14
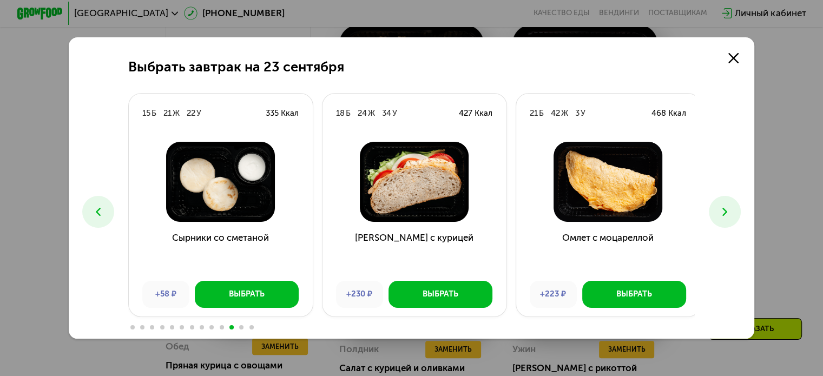
click at [94, 207] on icon at bounding box center [98, 212] width 14 height 14
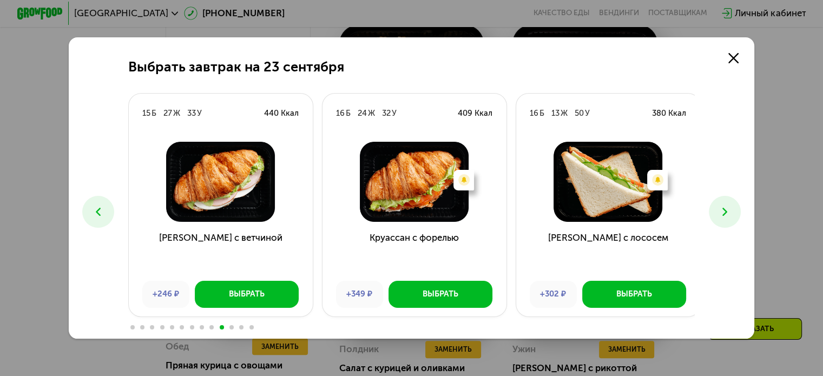
click at [94, 207] on icon at bounding box center [98, 212] width 14 height 14
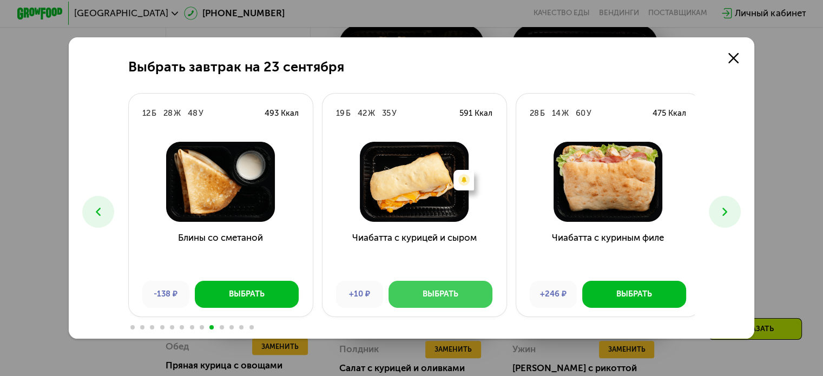
click at [452, 292] on div "Выбрать" at bounding box center [440, 293] width 36 height 11
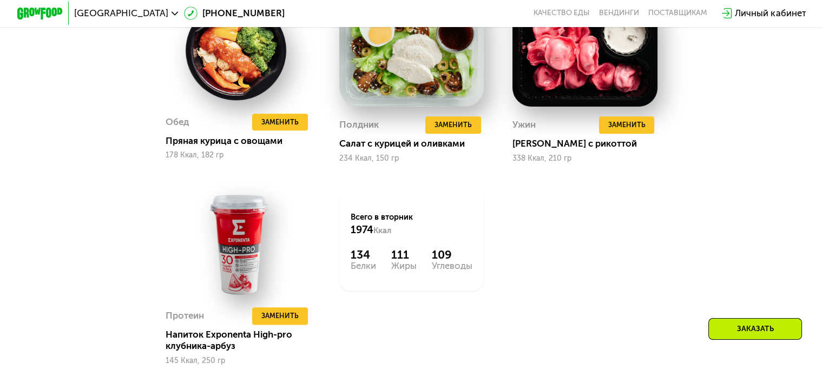
scroll to position [1383, 0]
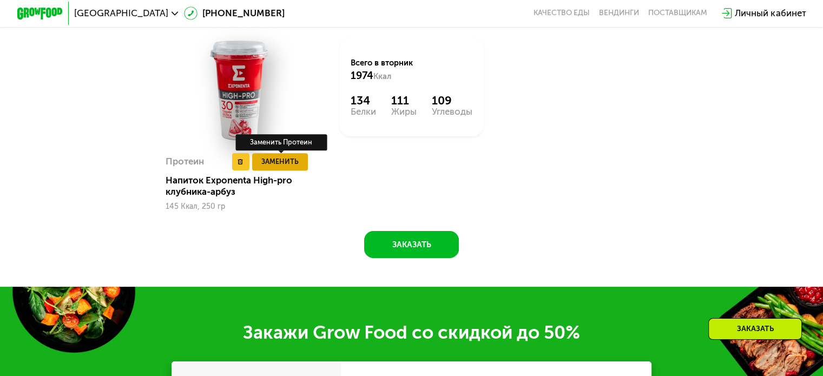
click at [288, 170] on button "Заменить" at bounding box center [280, 161] width 56 height 17
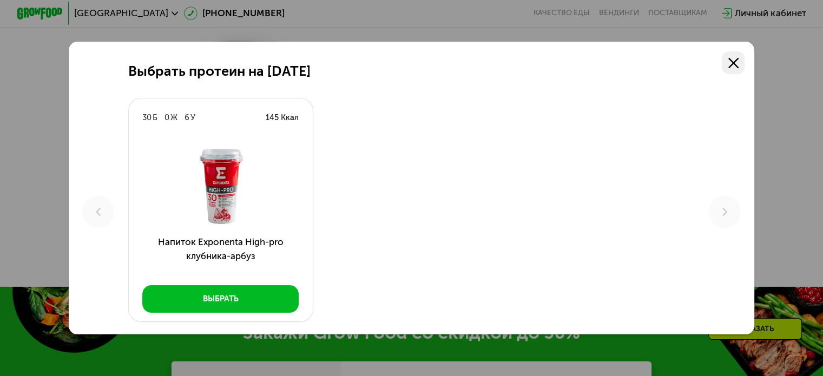
click at [736, 58] on icon at bounding box center [733, 63] width 10 height 10
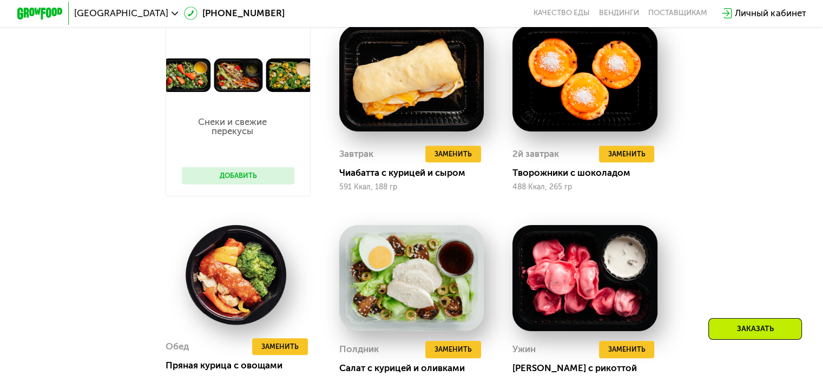
scroll to position [842, 0]
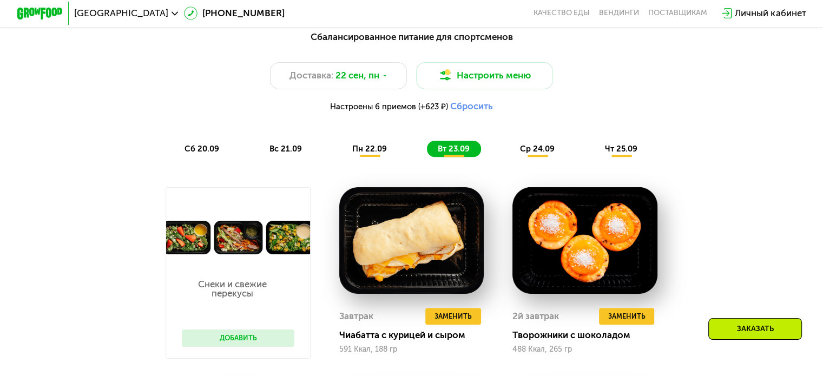
click at [536, 154] on span "ср 24.09" at bounding box center [537, 149] width 35 height 10
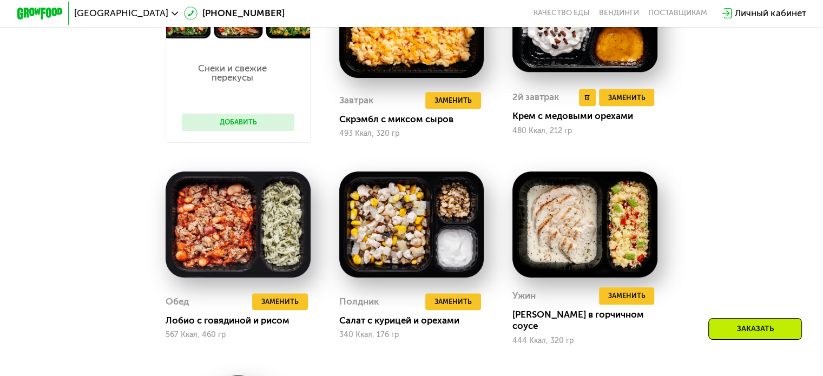
scroll to position [788, 0]
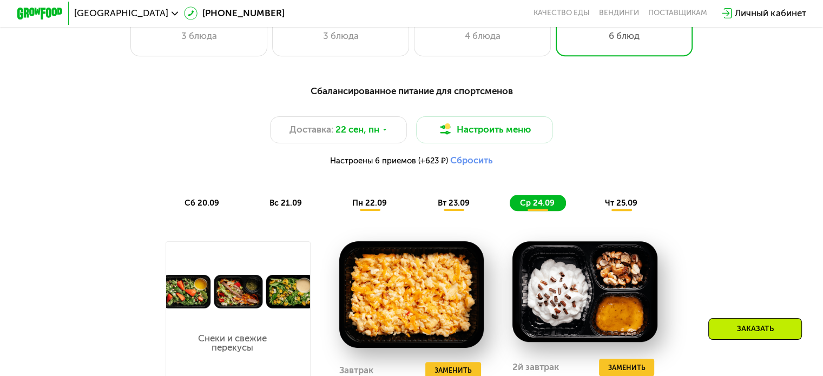
click at [628, 208] on span "чт 25.09" at bounding box center [621, 203] width 32 height 10
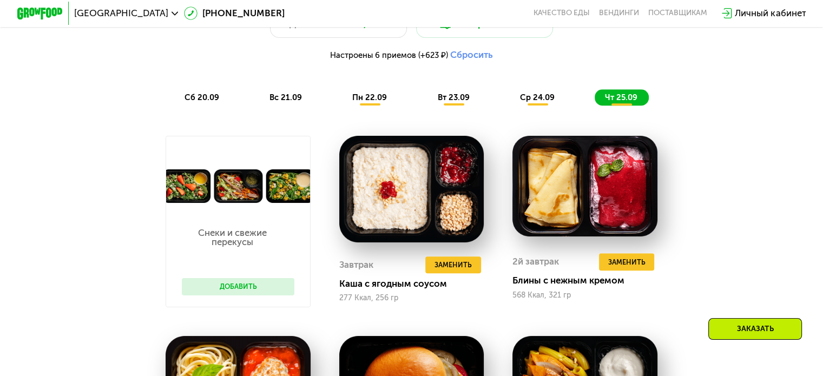
scroll to position [950, 0]
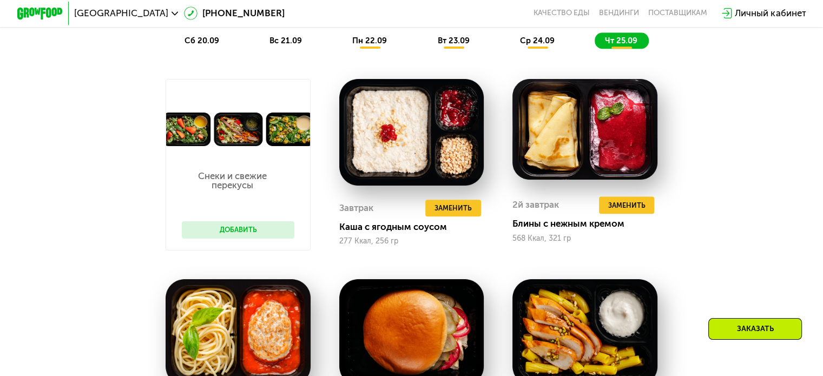
click at [752, 140] on div "Сбалансированное питание для спортсменов Доставка: [DATE] Настроить меню Настро…" at bounding box center [412, 272] width 704 height 714
